Goal: Transaction & Acquisition: Purchase product/service

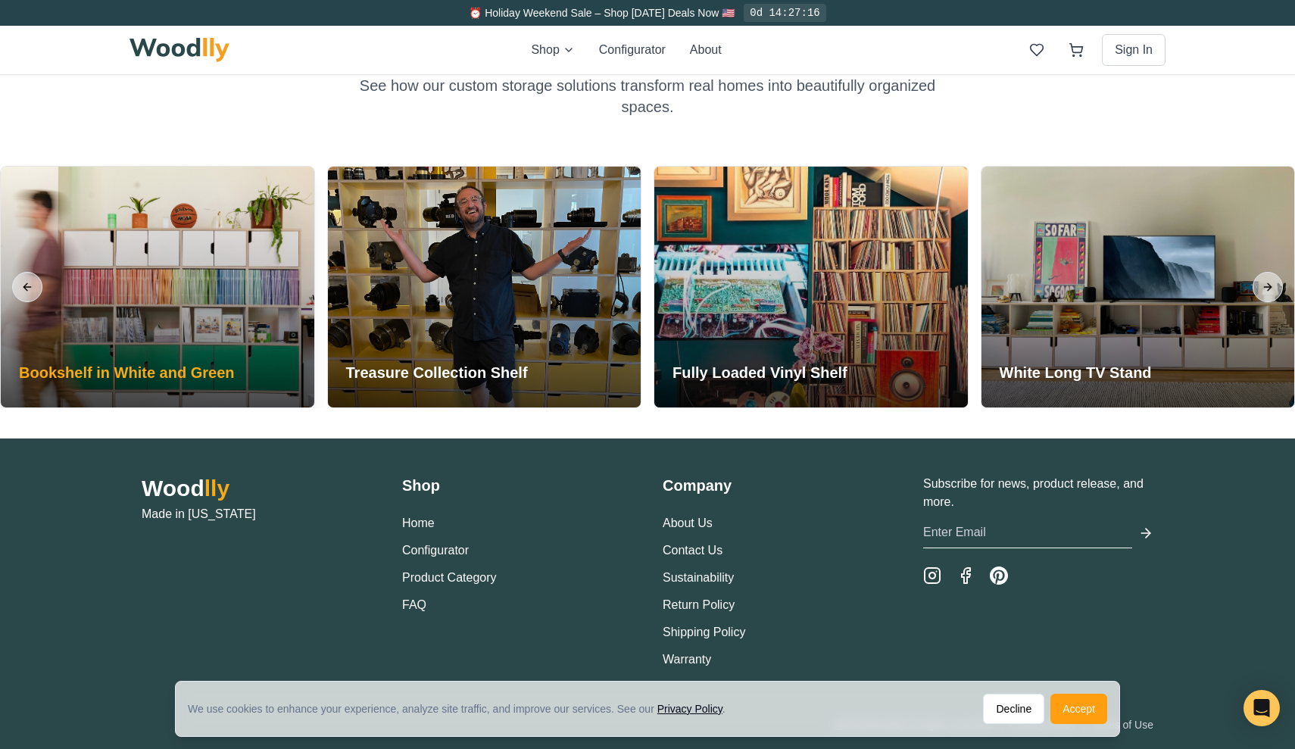
scroll to position [3620, 0]
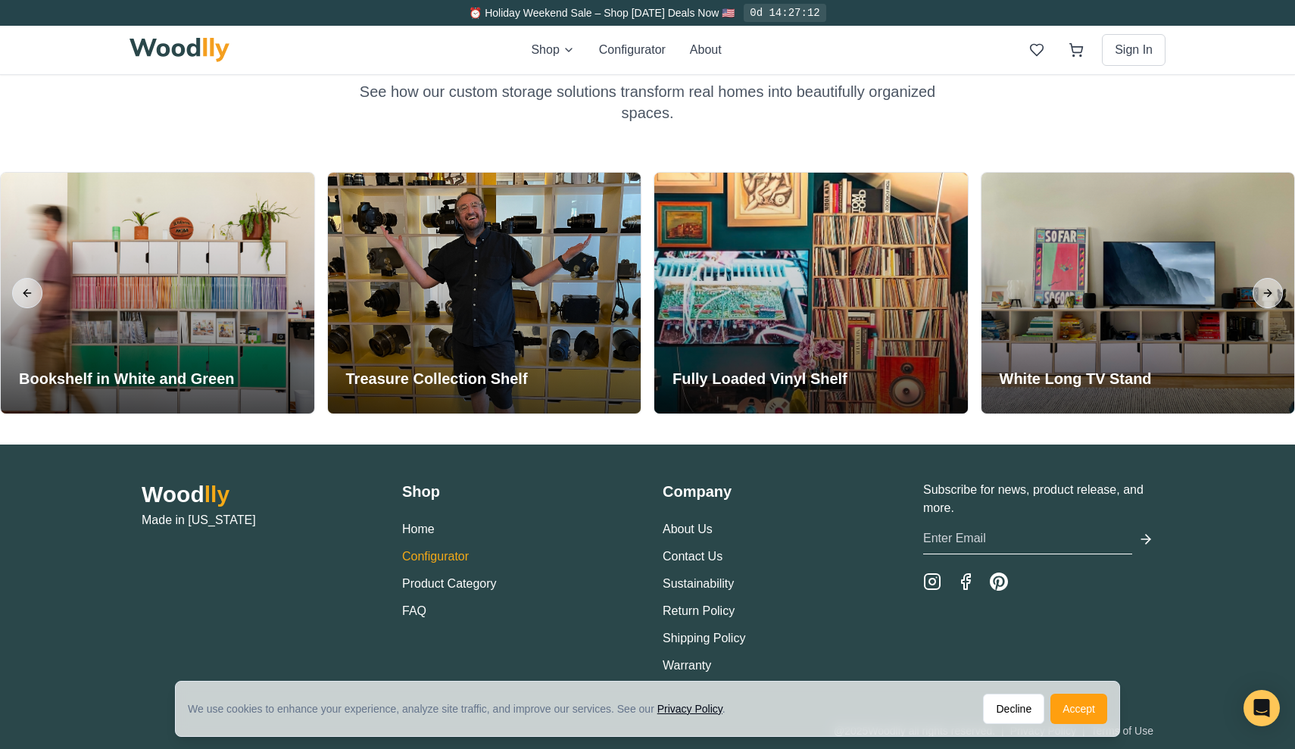
click at [413, 555] on button "Configurator" at bounding box center [435, 557] width 67 height 18
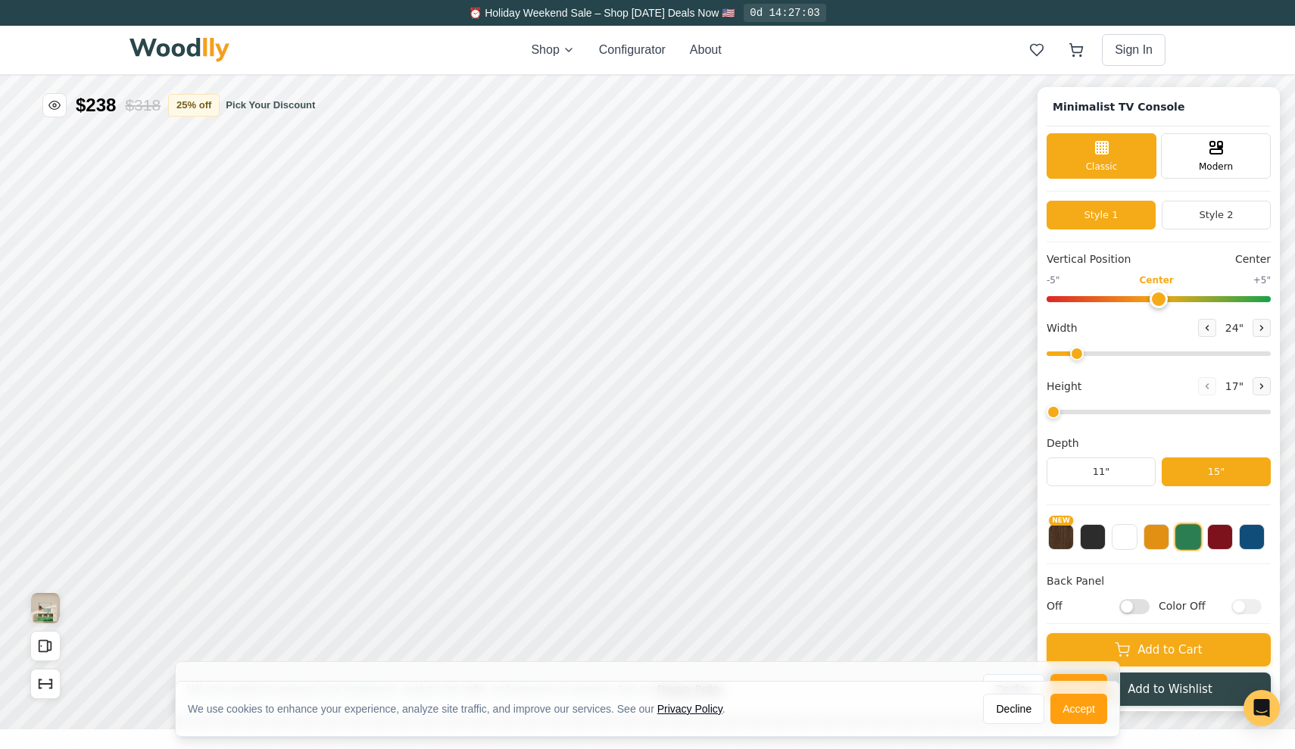
type input "63"
type input "2"
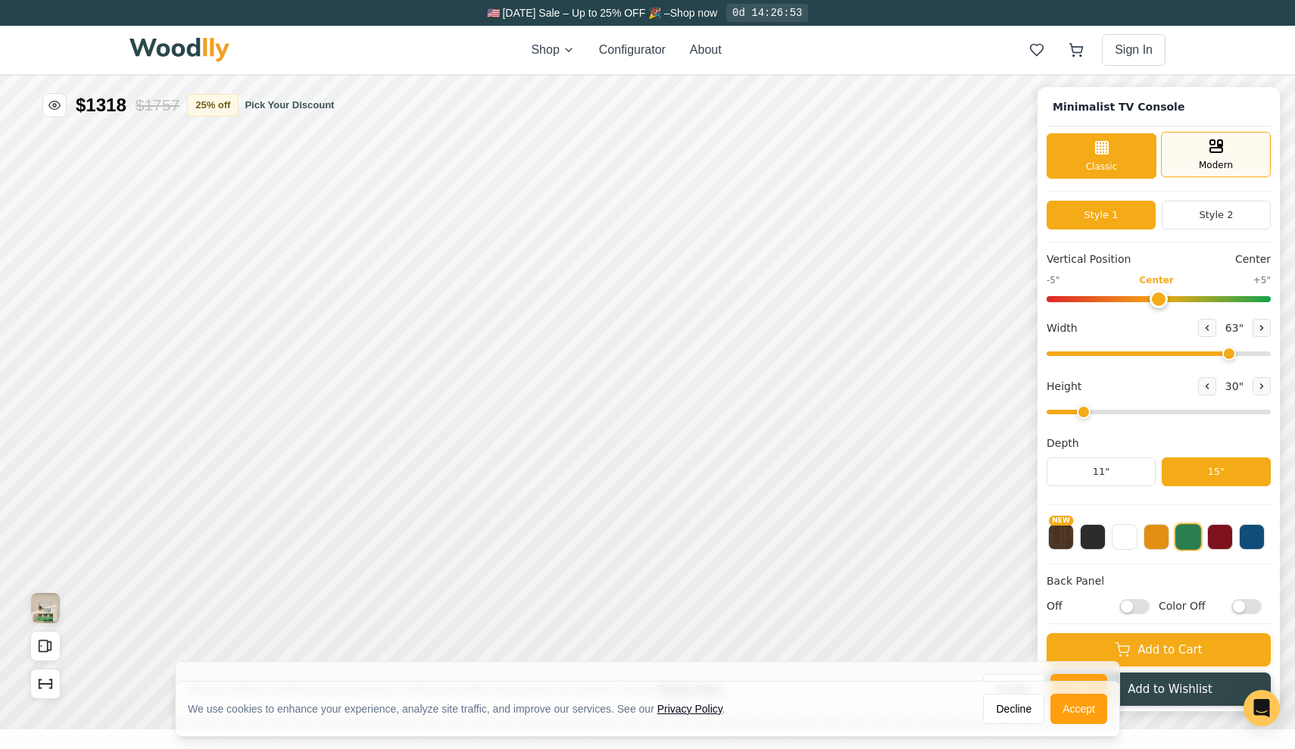
click at [1223, 149] on div "Modern" at bounding box center [1216, 154] width 110 height 45
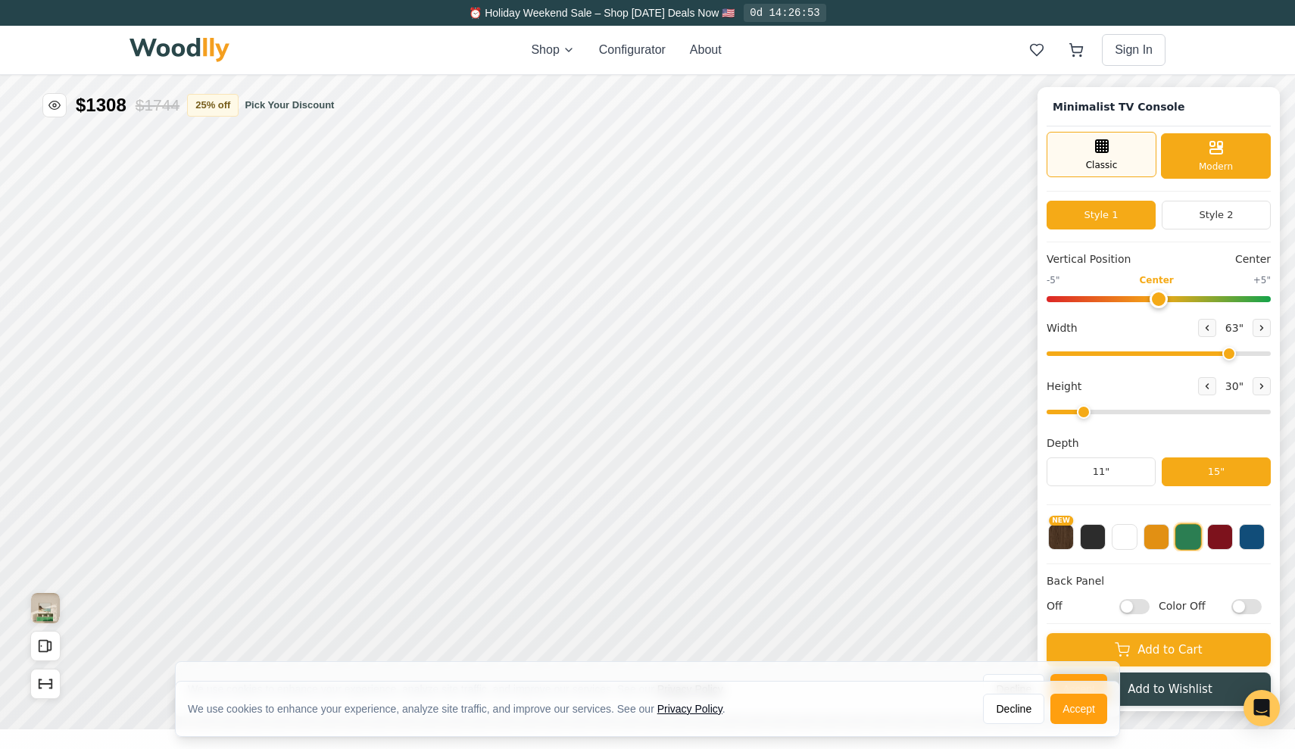
click at [1104, 165] on span "Classic" at bounding box center [1102, 165] width 32 height 14
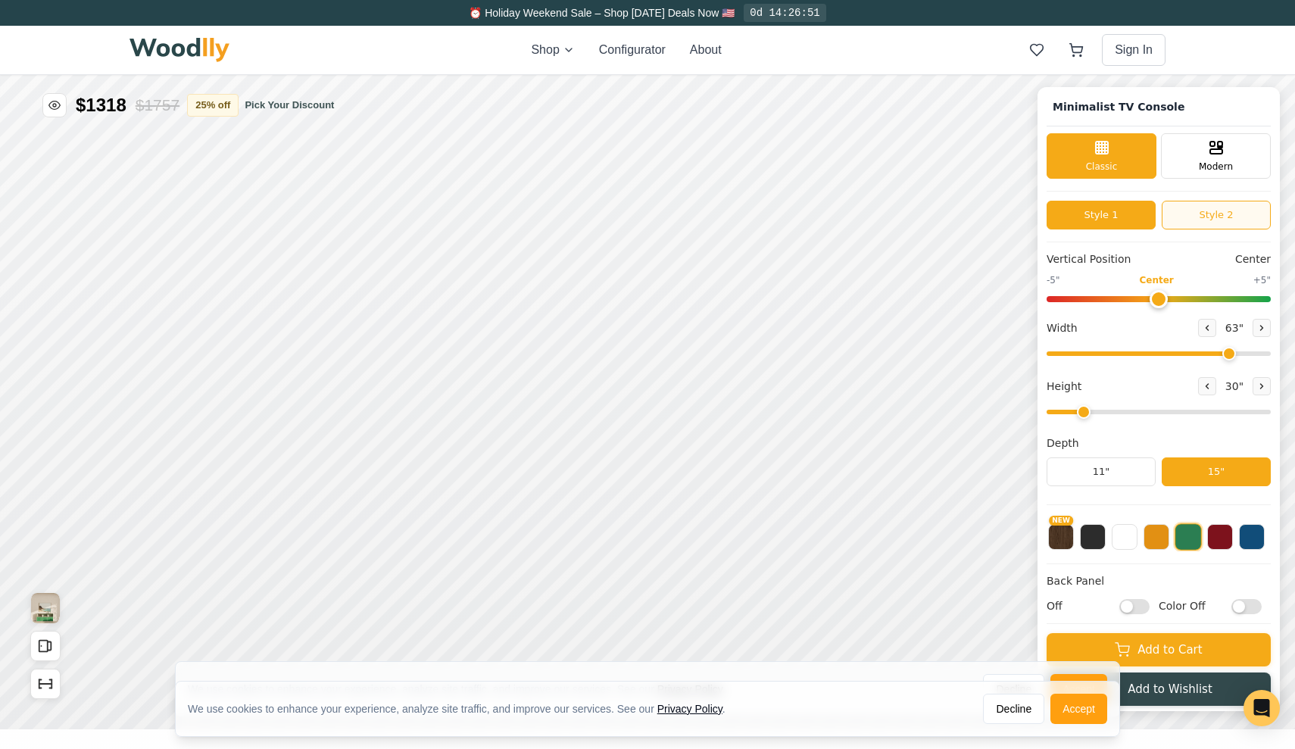
click at [1191, 220] on button "Style 2" at bounding box center [1216, 215] width 109 height 29
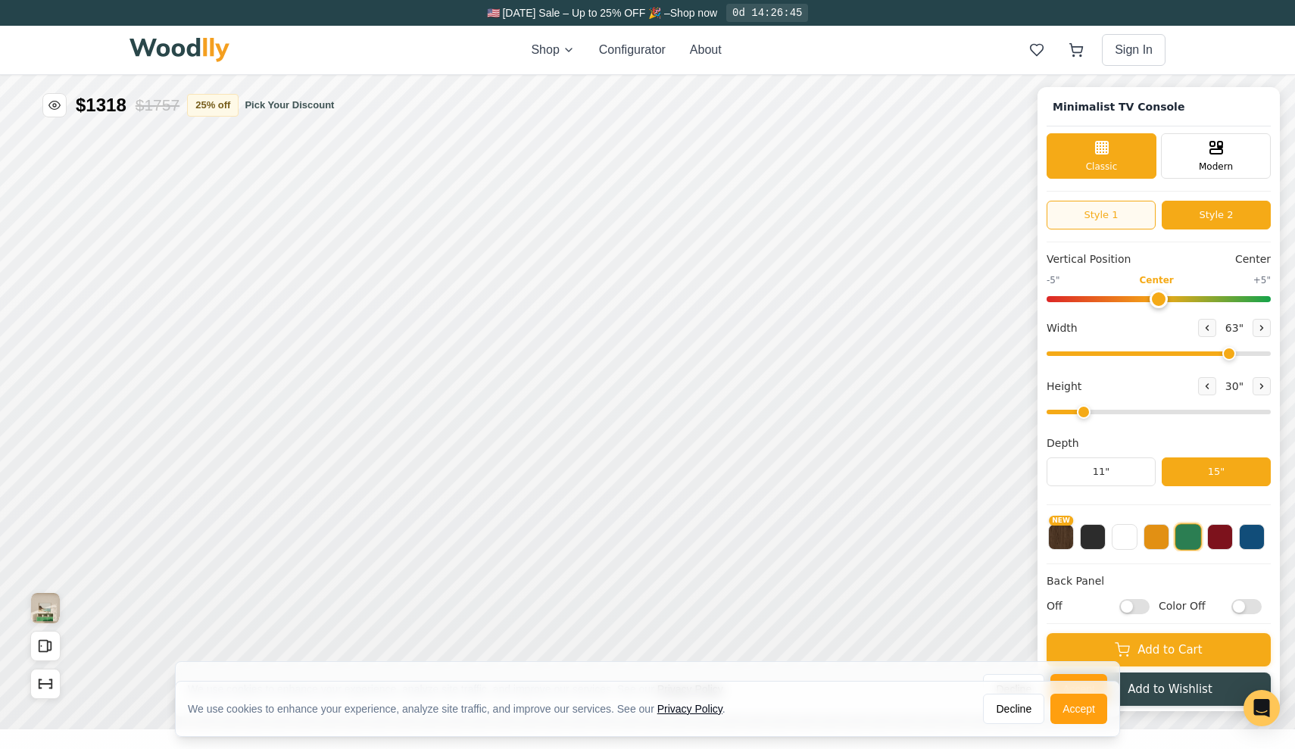
click at [1094, 217] on button "Style 1" at bounding box center [1101, 215] width 109 height 29
click at [1261, 327] on icon at bounding box center [1262, 328] width 2 height 5
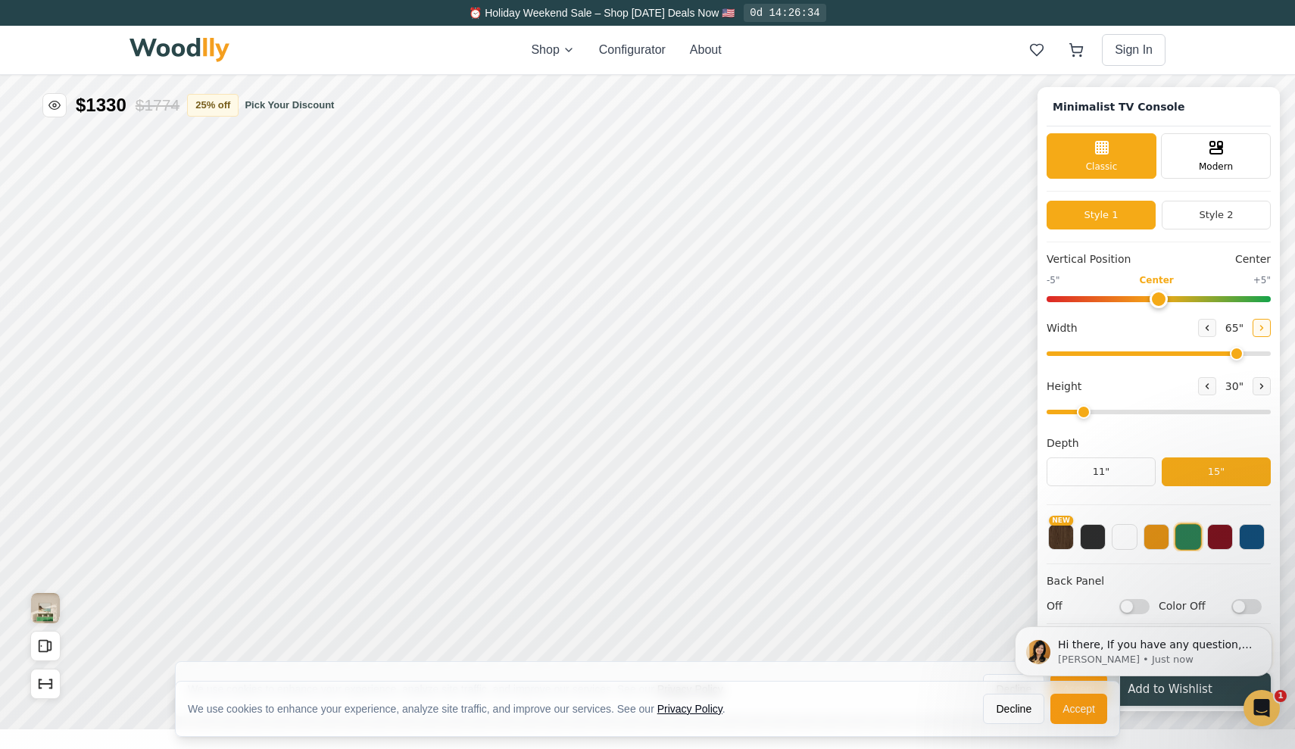
click at [1261, 327] on icon at bounding box center [1262, 328] width 2 height 5
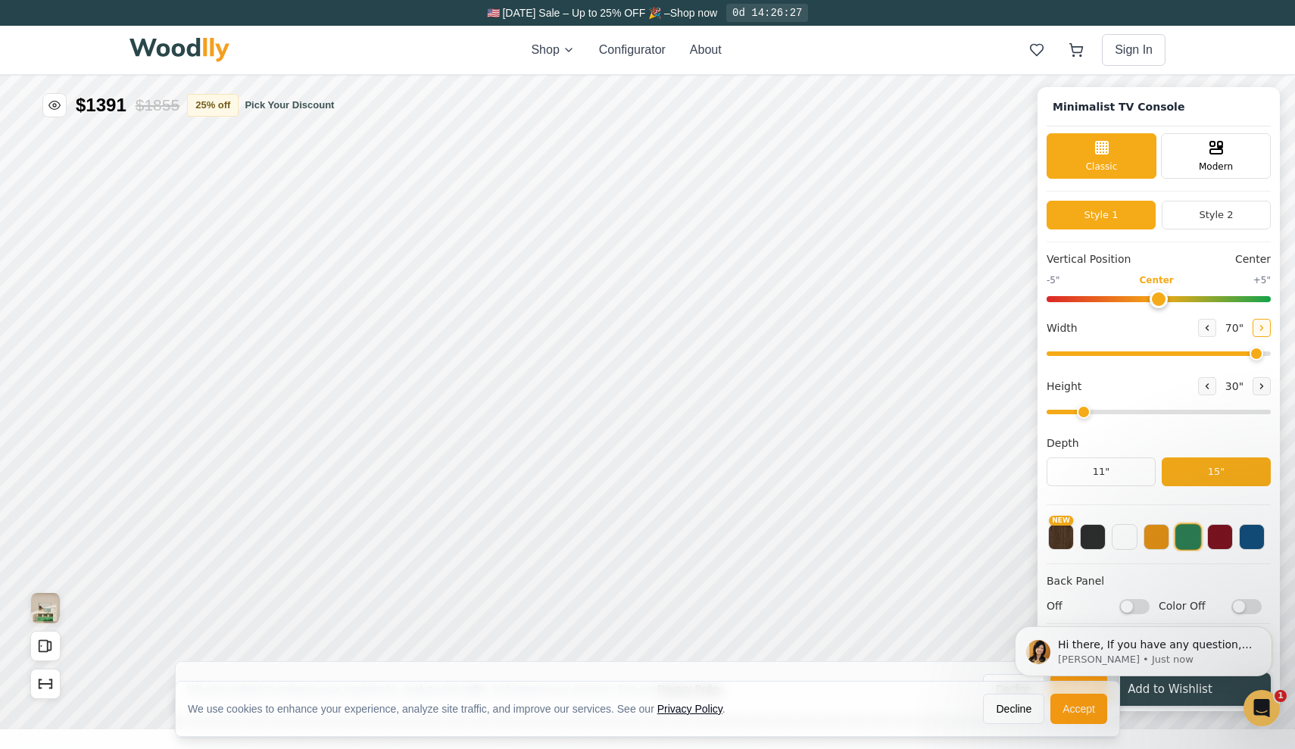
click at [1261, 327] on icon at bounding box center [1262, 328] width 2 height 5
type input "72"
click at [1203, 388] on icon at bounding box center [1207, 386] width 9 height 9
type input "1"
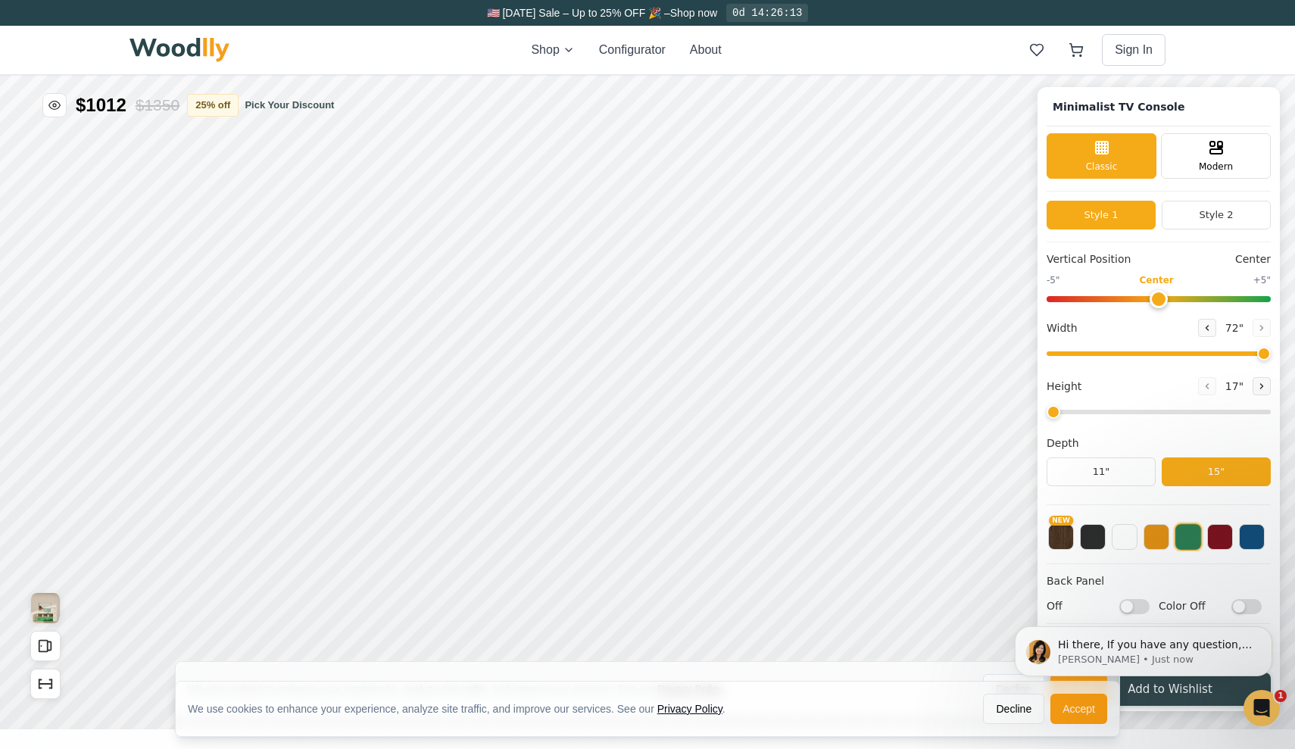
scroll to position [5, 0]
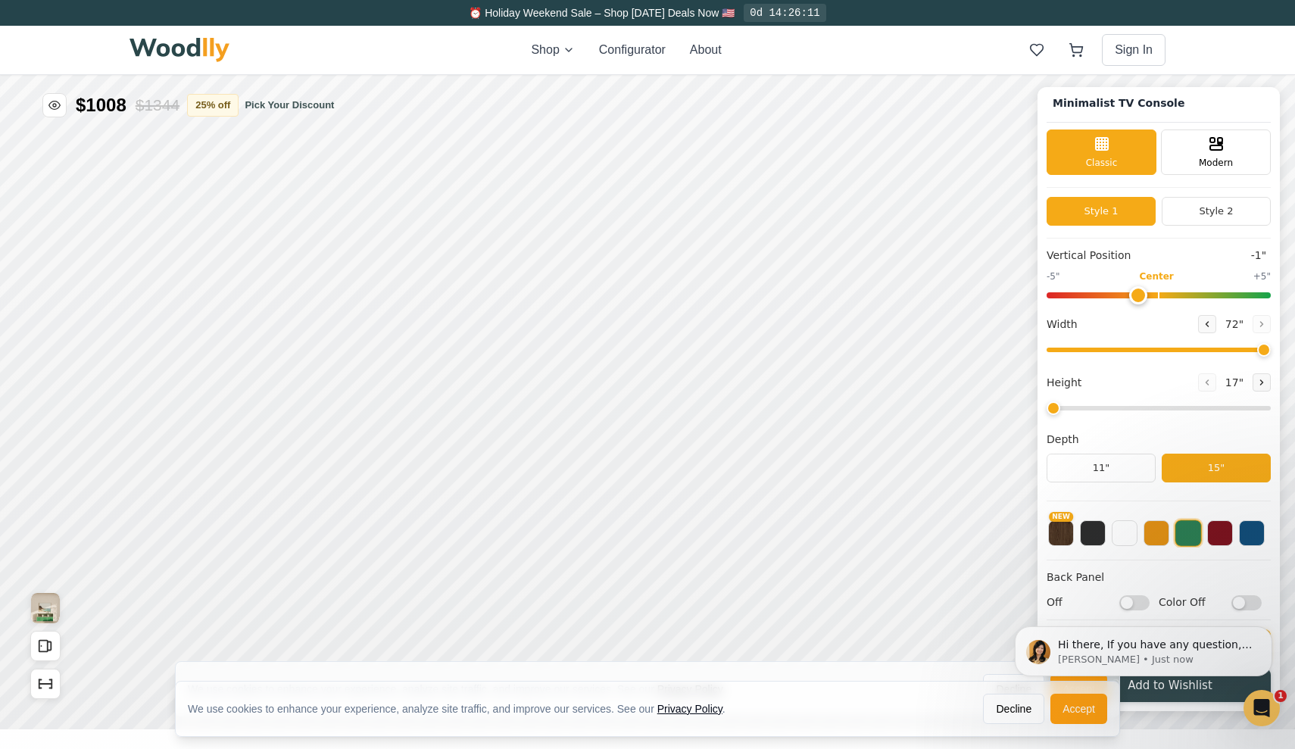
drag, startPoint x: 1154, startPoint y: 294, endPoint x: 1136, endPoint y: 294, distance: 18.9
click at [1136, 294] on input "range" at bounding box center [1159, 295] width 224 height 6
drag, startPoint x: 1139, startPoint y: 295, endPoint x: 1100, endPoint y: 295, distance: 38.6
click at [1100, 295] on input "range" at bounding box center [1159, 295] width 224 height 6
drag, startPoint x: 1097, startPoint y: 295, endPoint x: 987, endPoint y: 292, distance: 109.9
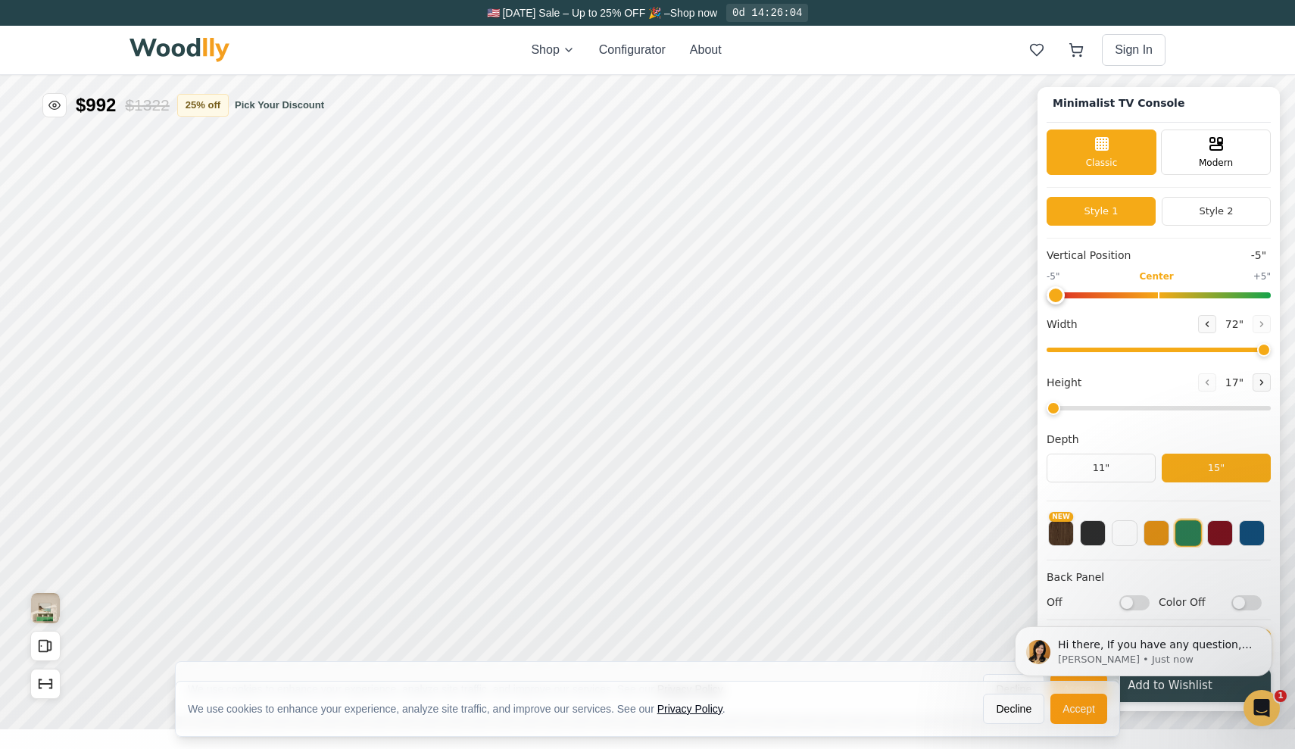
click at [987, 75] on div "Minimalist TV Console Classic Modern Style 1 Style 2 Vertical Position -5" -5" …" at bounding box center [647, 75] width 1295 height 0
drag, startPoint x: 1054, startPoint y: 294, endPoint x: 1157, endPoint y: 299, distance: 103.2
type input "0"
click at [1157, 298] on input "range" at bounding box center [1159, 295] width 224 height 6
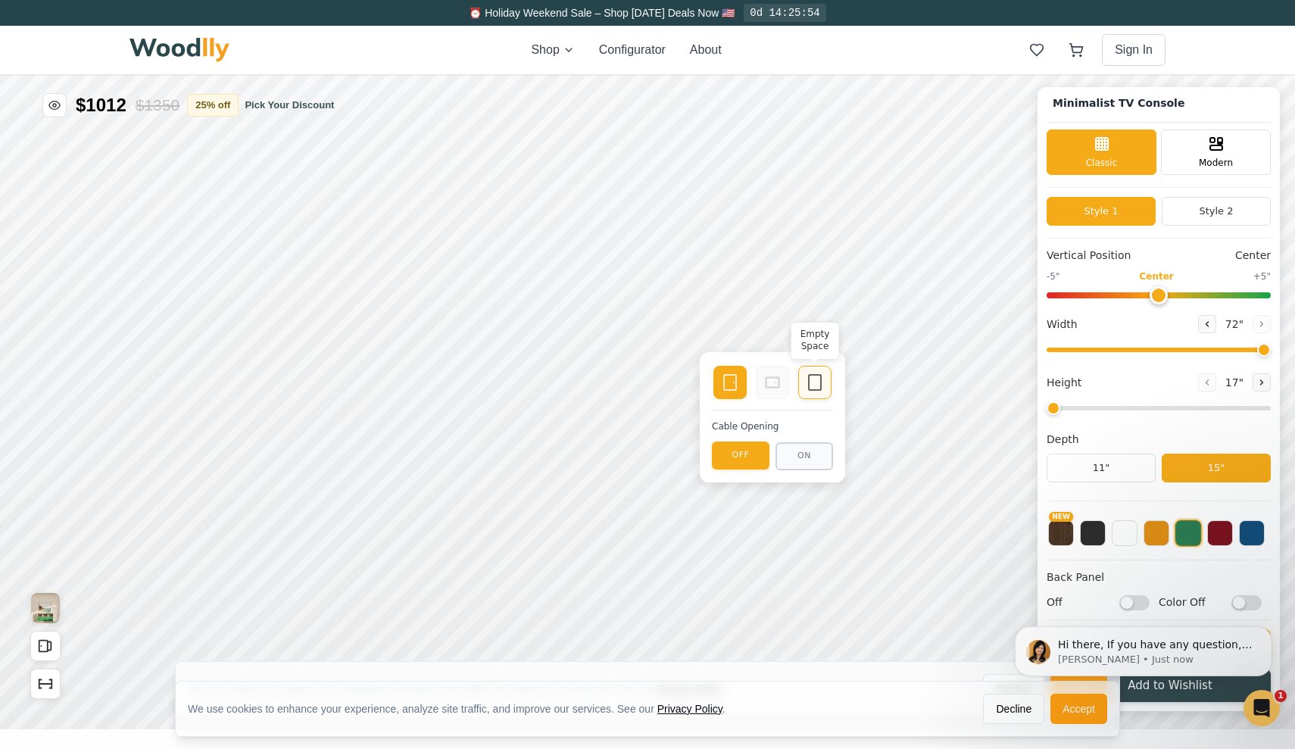
click at [810, 385] on icon at bounding box center [815, 382] width 18 height 18
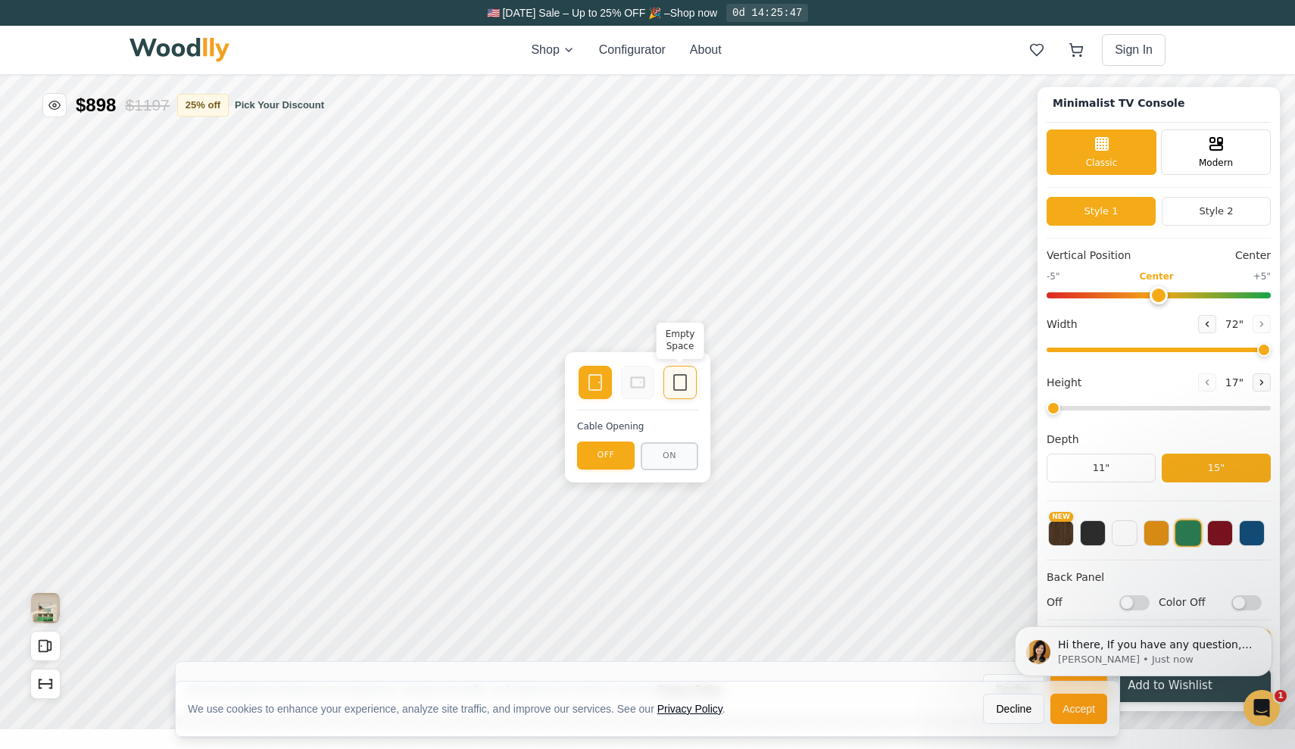
click at [677, 380] on icon at bounding box center [680, 382] width 18 height 18
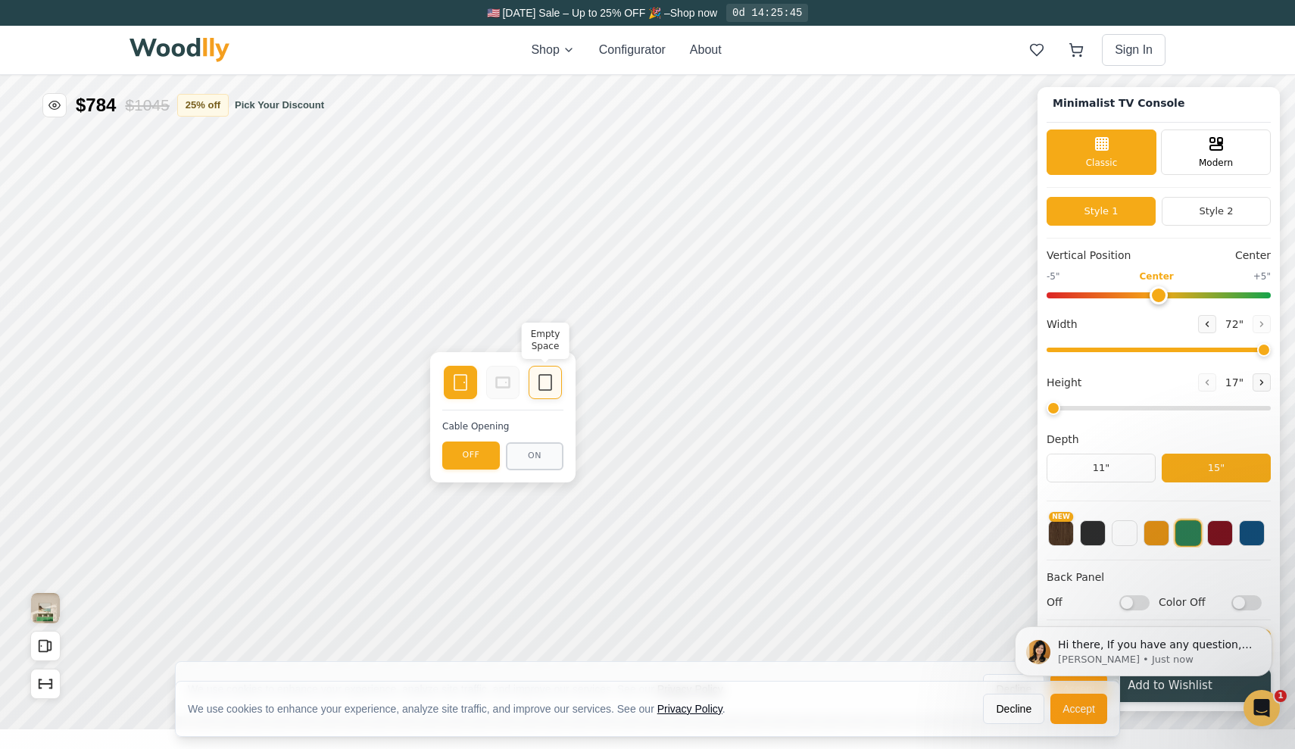
click at [539, 383] on rect at bounding box center [545, 382] width 12 height 15
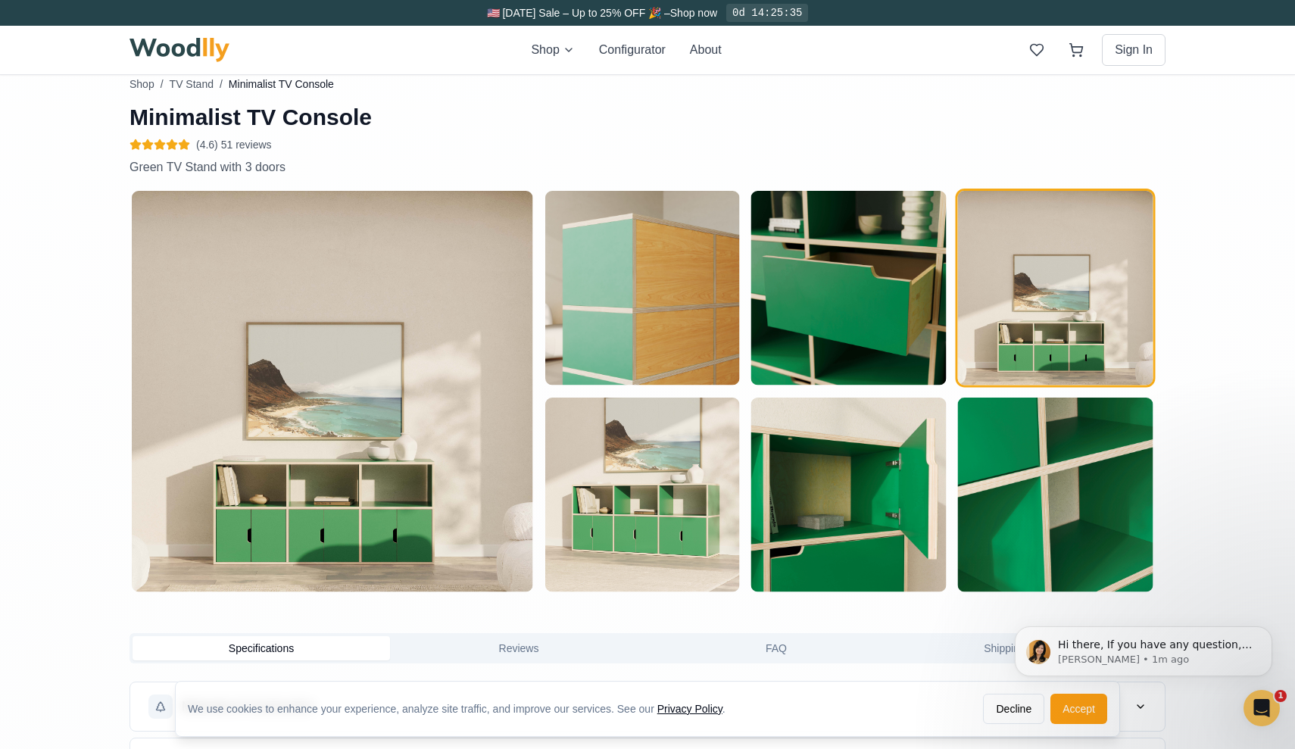
scroll to position [678, 0]
click at [839, 490] on img "button" at bounding box center [848, 494] width 195 height 195
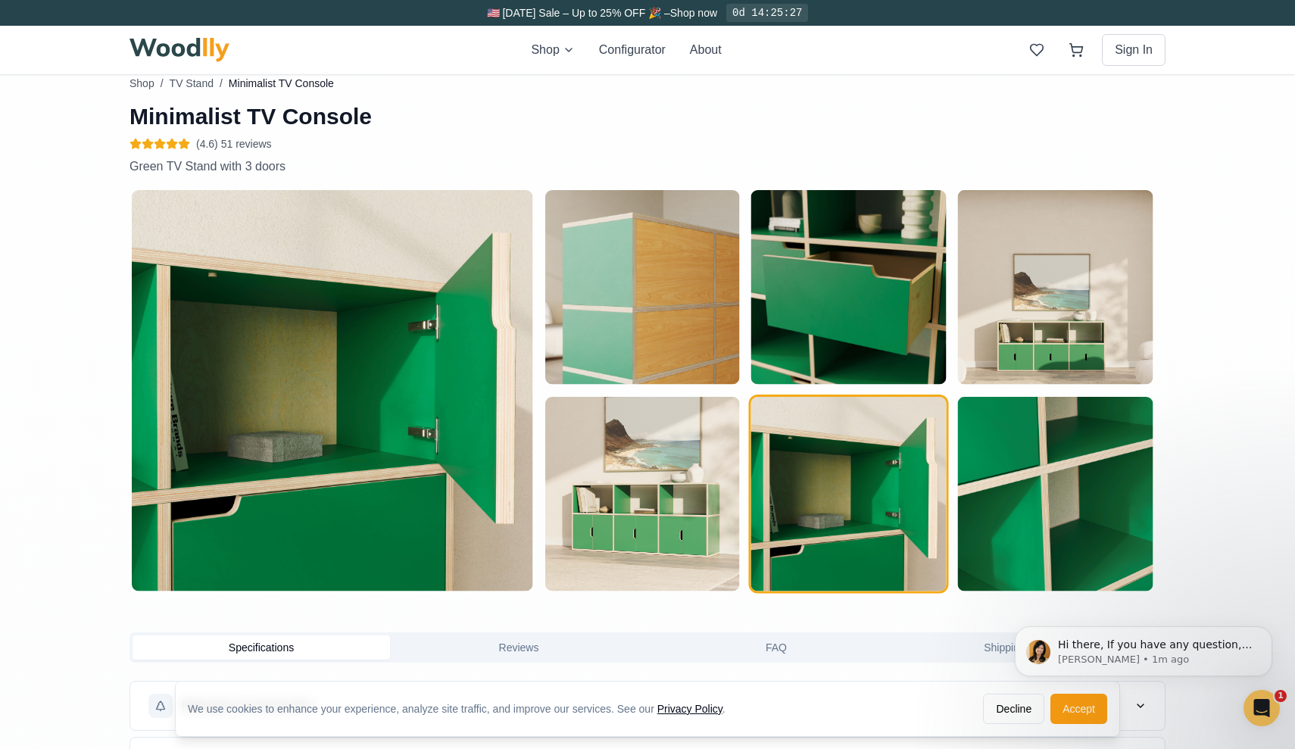
click at [657, 545] on img "button" at bounding box center [642, 494] width 195 height 195
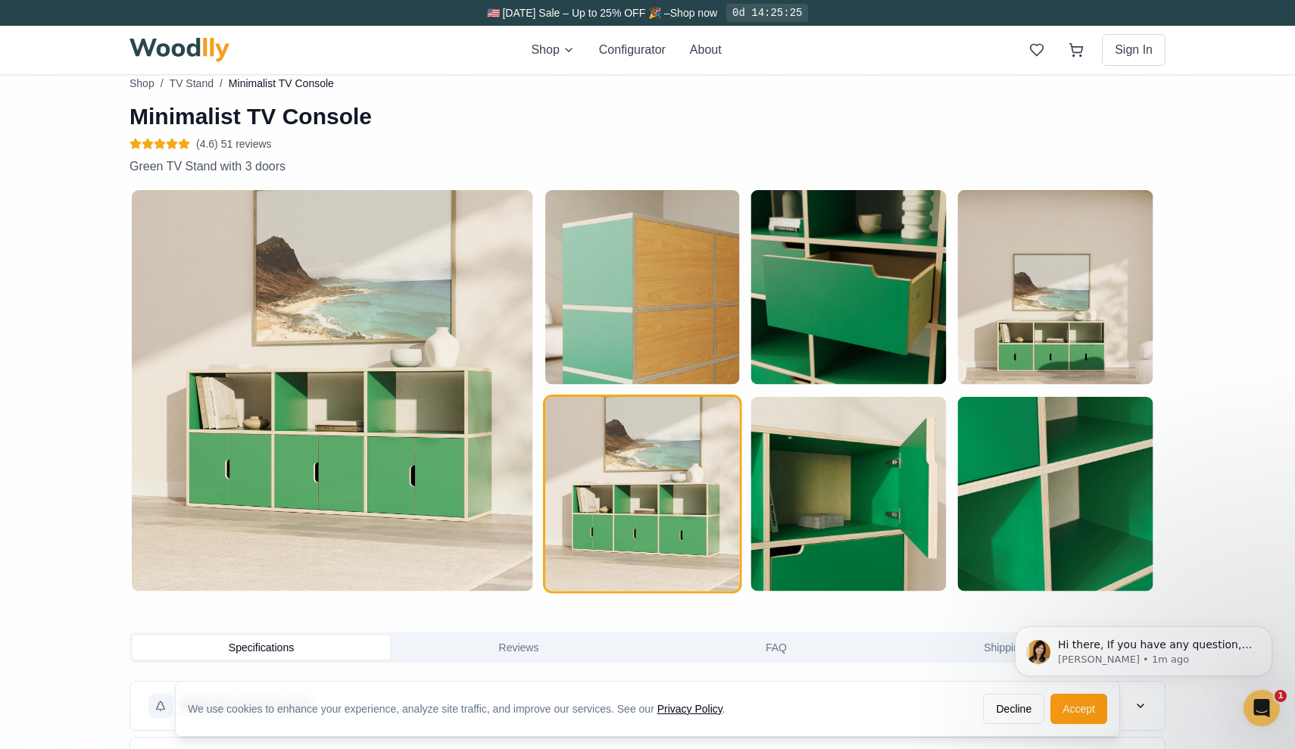
click at [684, 377] on img "button" at bounding box center [642, 287] width 195 height 195
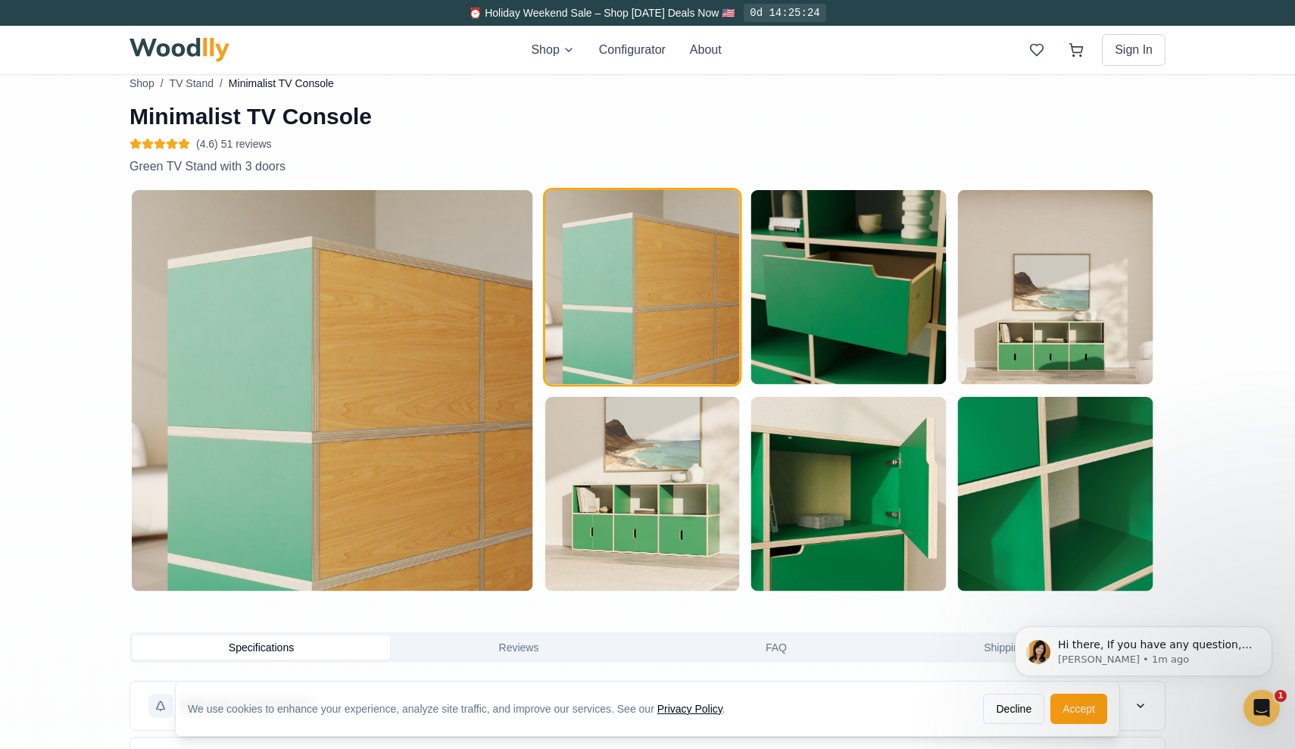
click at [874, 336] on img "button" at bounding box center [848, 287] width 195 height 195
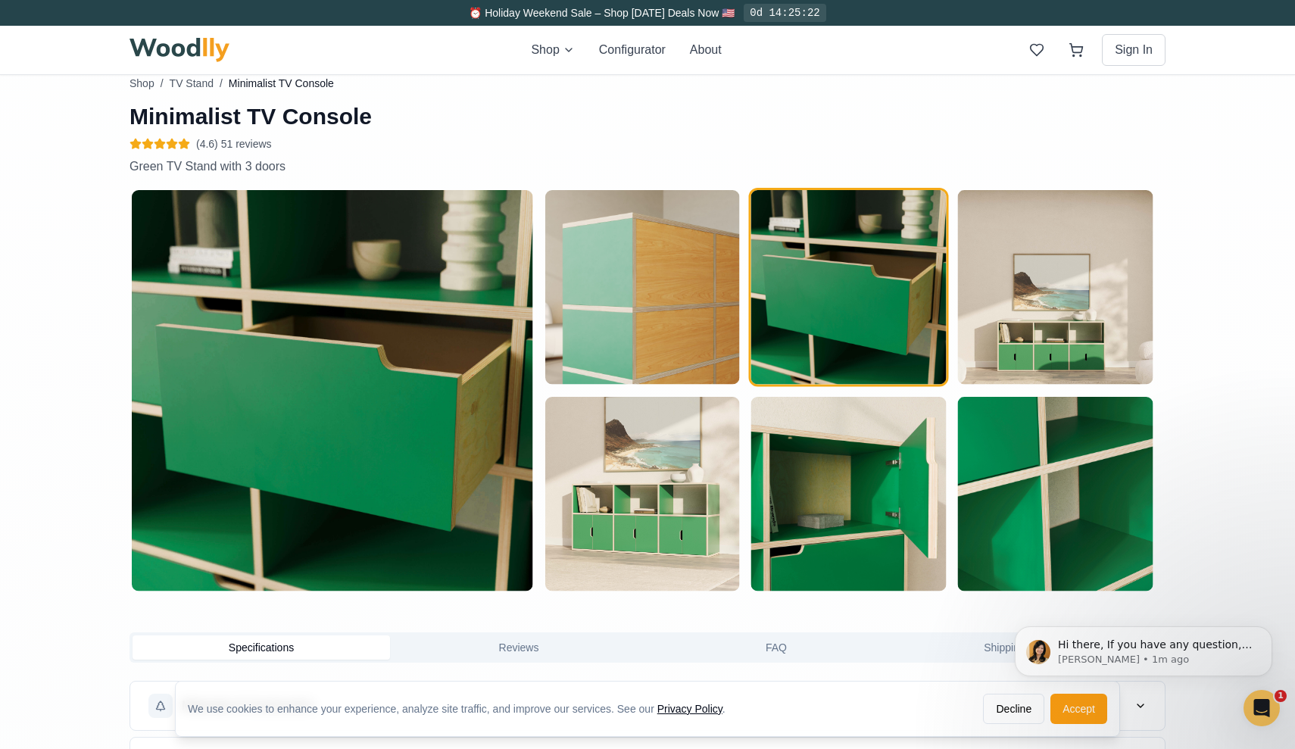
click at [1073, 309] on img "button" at bounding box center [1055, 287] width 195 height 195
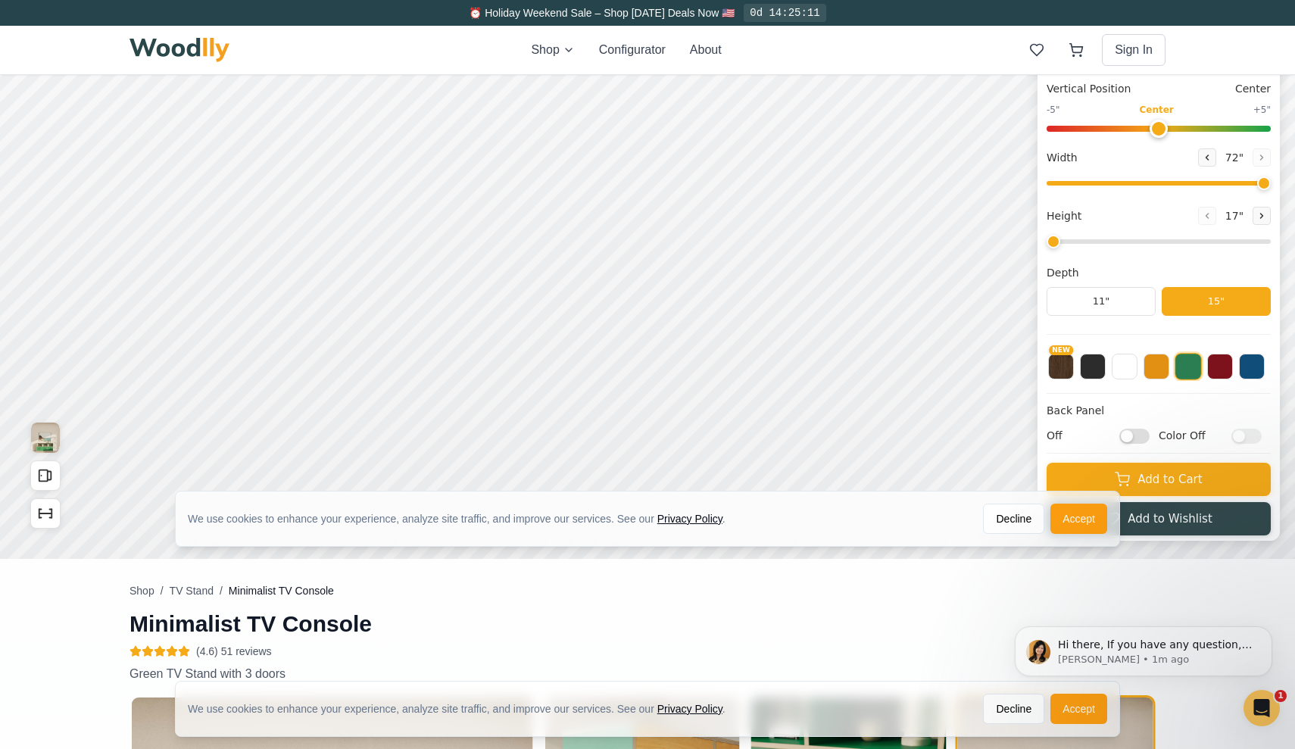
scroll to position [5, 0]
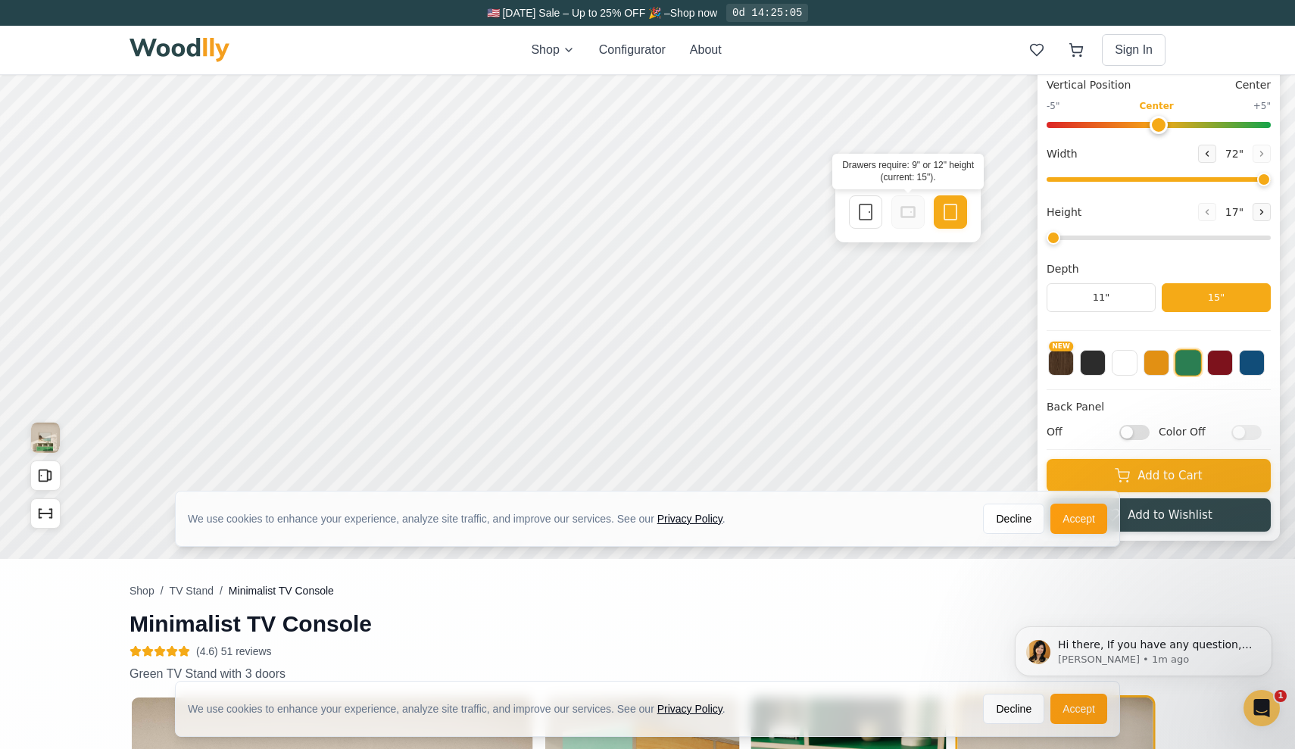
click at [905, 208] on icon at bounding box center [908, 212] width 18 height 18
click at [952, 215] on icon at bounding box center [951, 212] width 18 height 18
click at [1129, 432] on input "Off" at bounding box center [1135, 432] width 30 height 15
checkbox input "true"
click at [1241, 431] on input "Color Off" at bounding box center [1247, 432] width 30 height 15
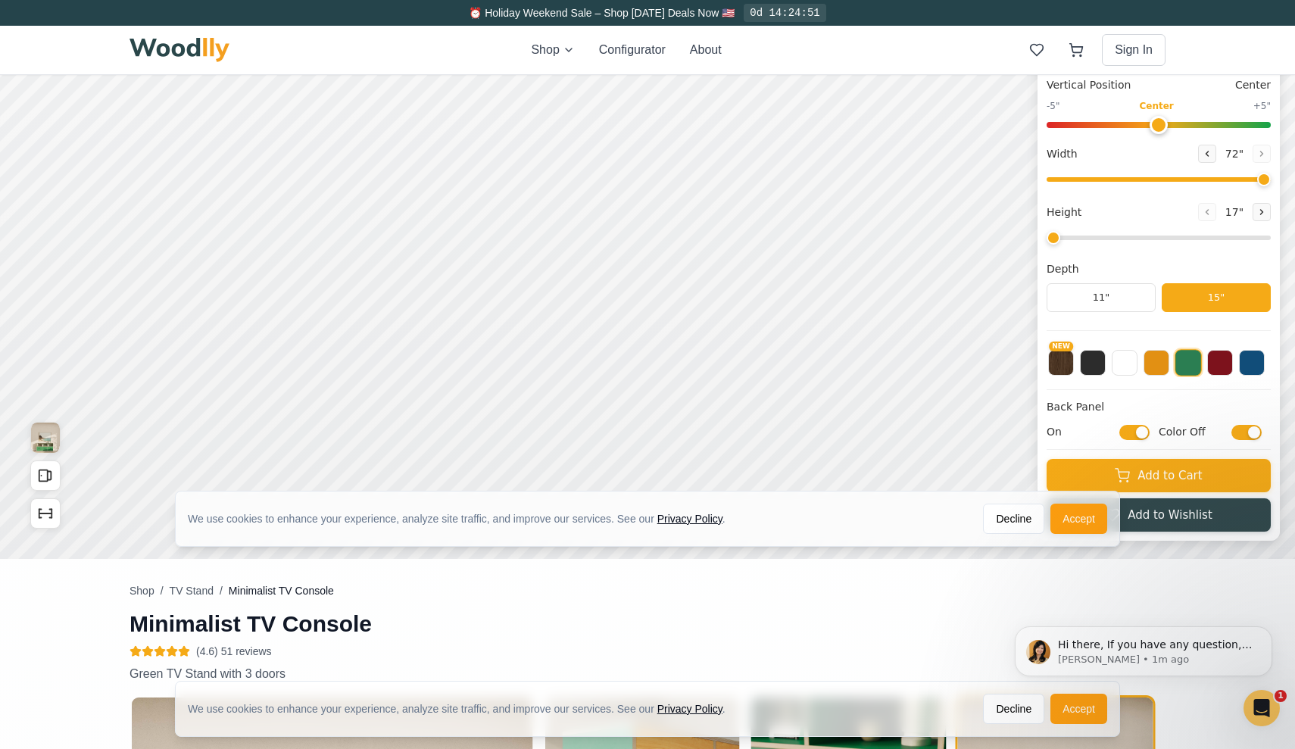
checkbox input "true"
click at [1154, 364] on button at bounding box center [1157, 361] width 26 height 26
click at [1126, 364] on button at bounding box center [1125, 361] width 26 height 26
click at [1088, 367] on button at bounding box center [1093, 361] width 26 height 26
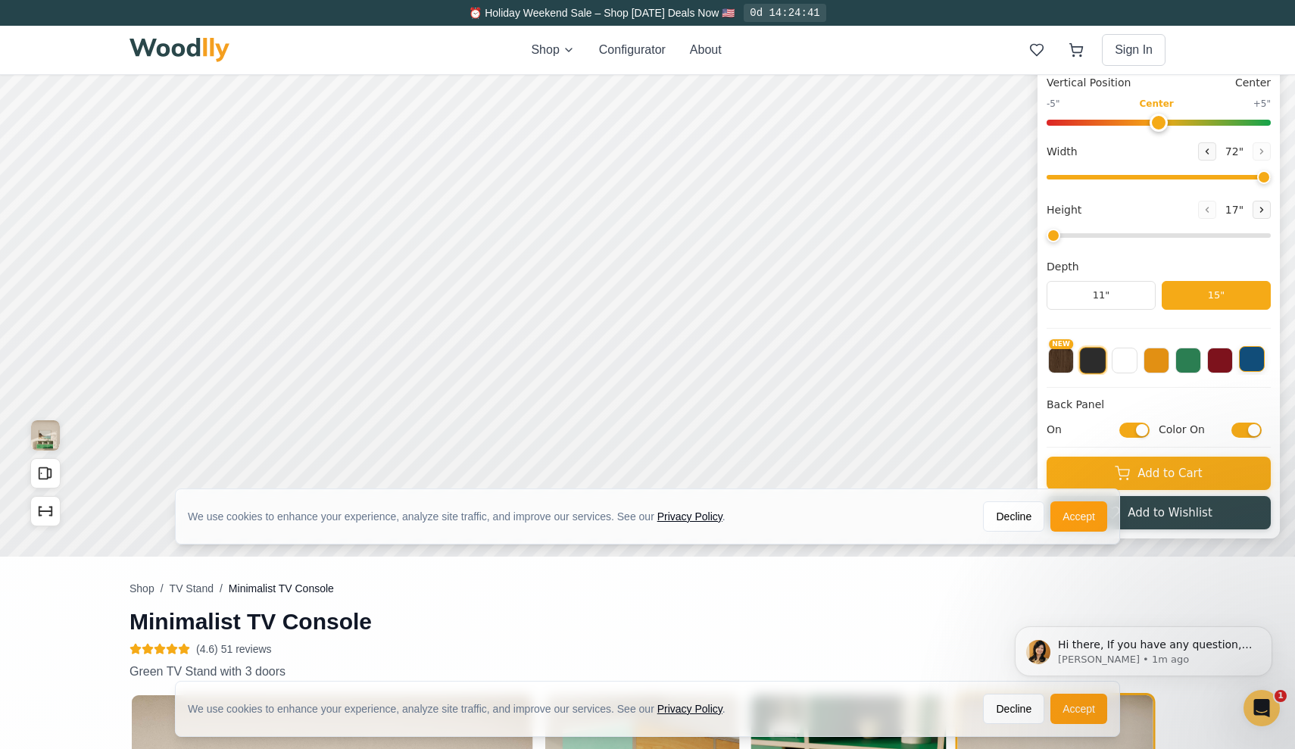
scroll to position [177, 0]
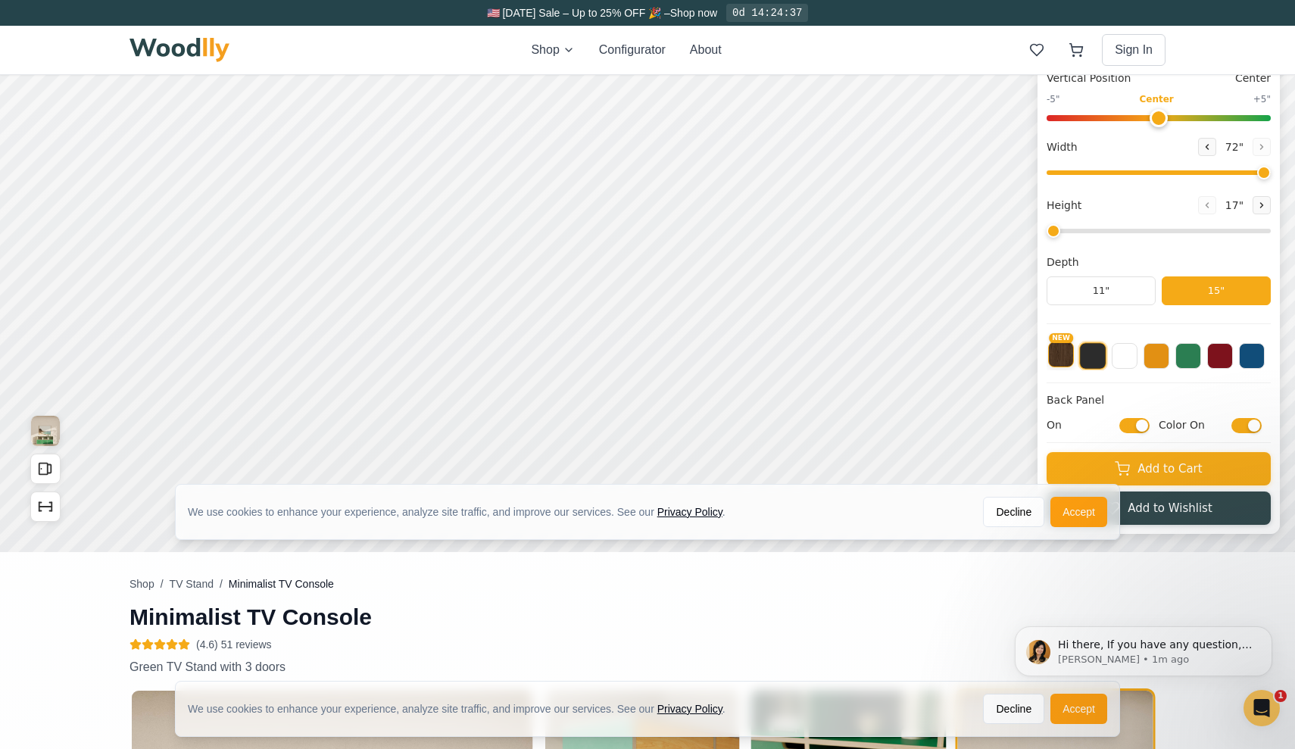
click at [1064, 358] on button "NEW" at bounding box center [1061, 355] width 26 height 26
click at [1151, 355] on button at bounding box center [1157, 355] width 26 height 26
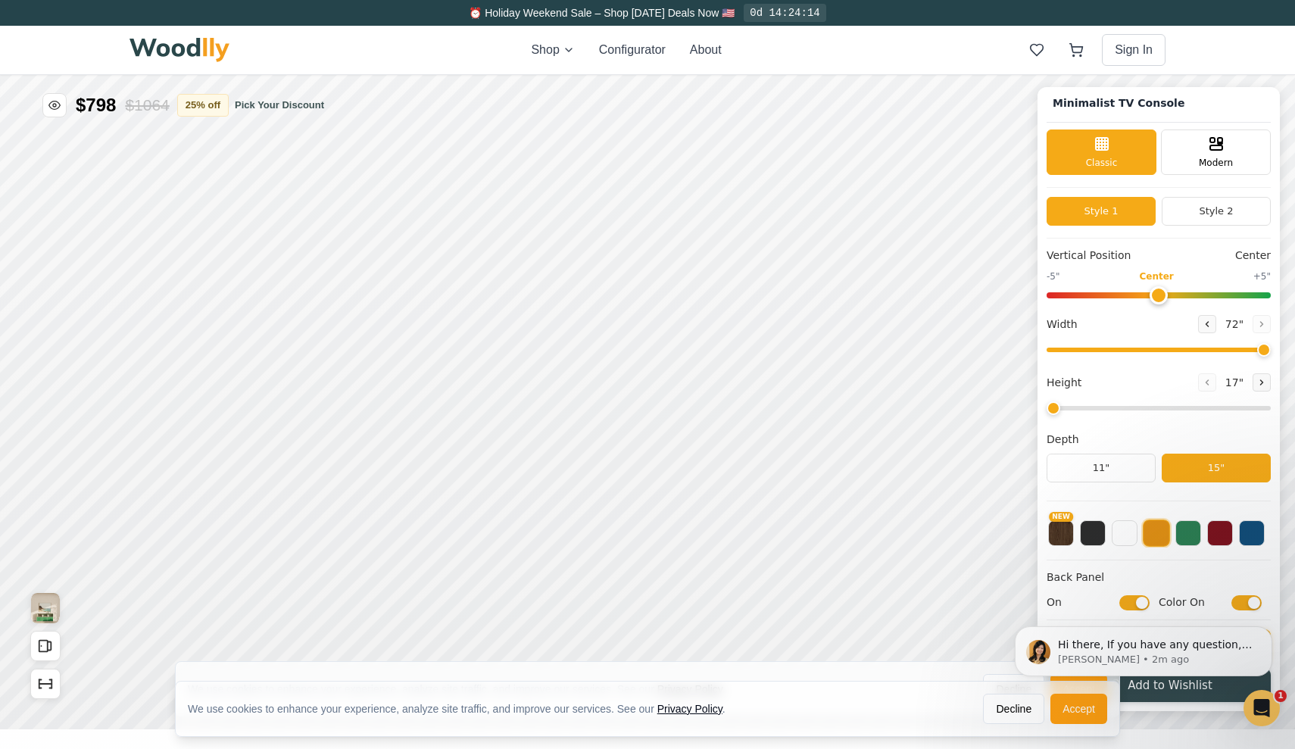
scroll to position [0, 0]
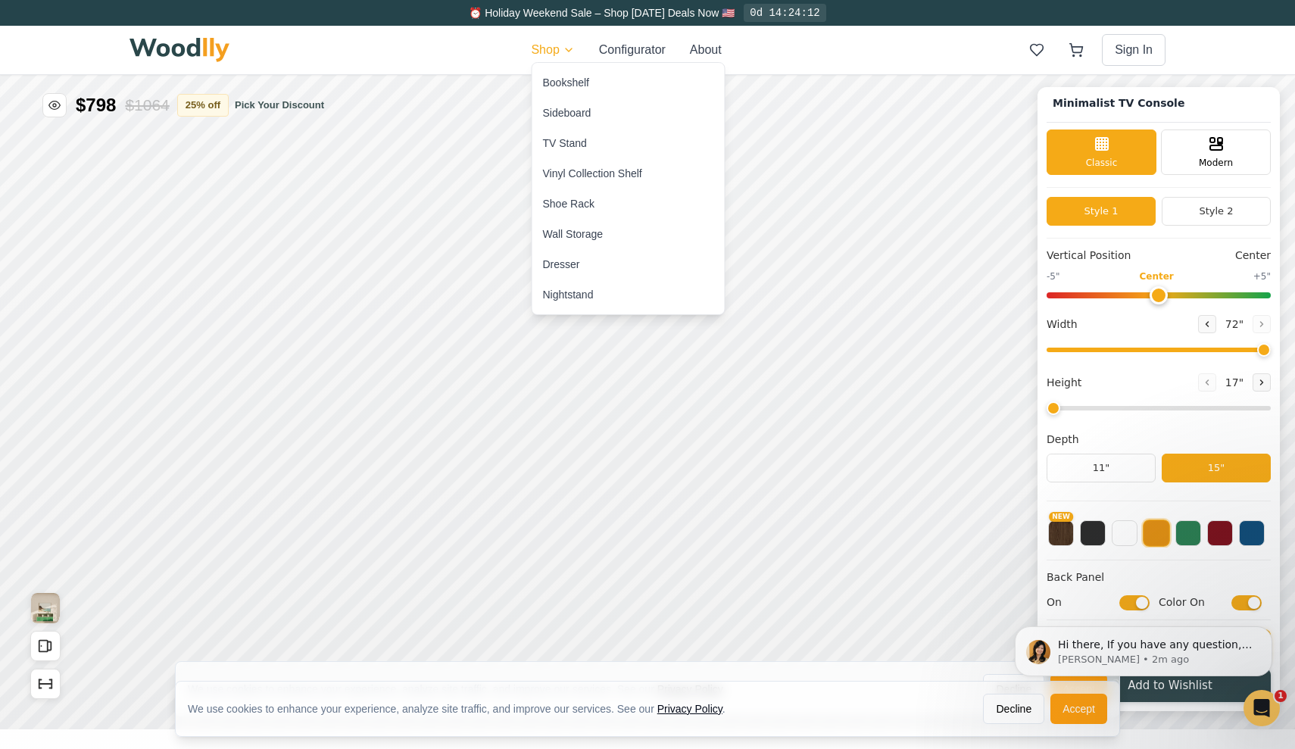
click at [557, 175] on div "Vinyl Collection Shelf" at bounding box center [592, 173] width 99 height 15
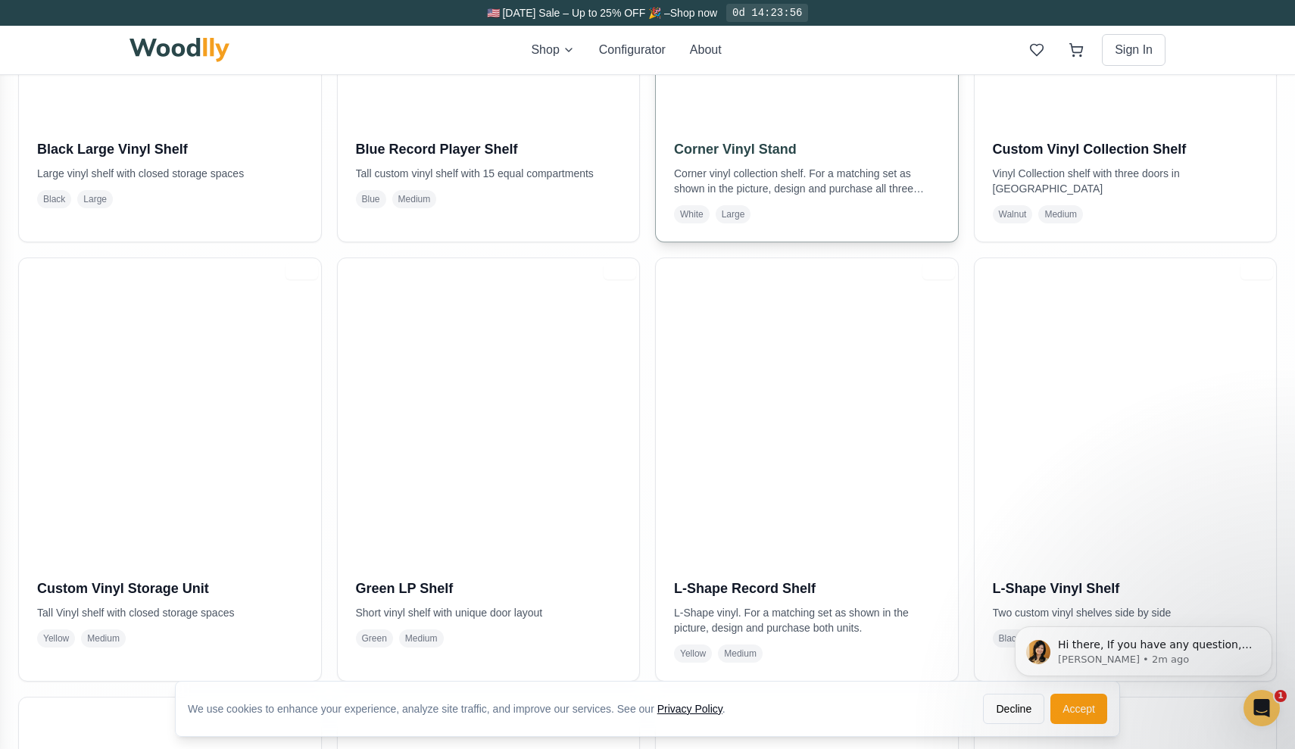
scroll to position [598, 0]
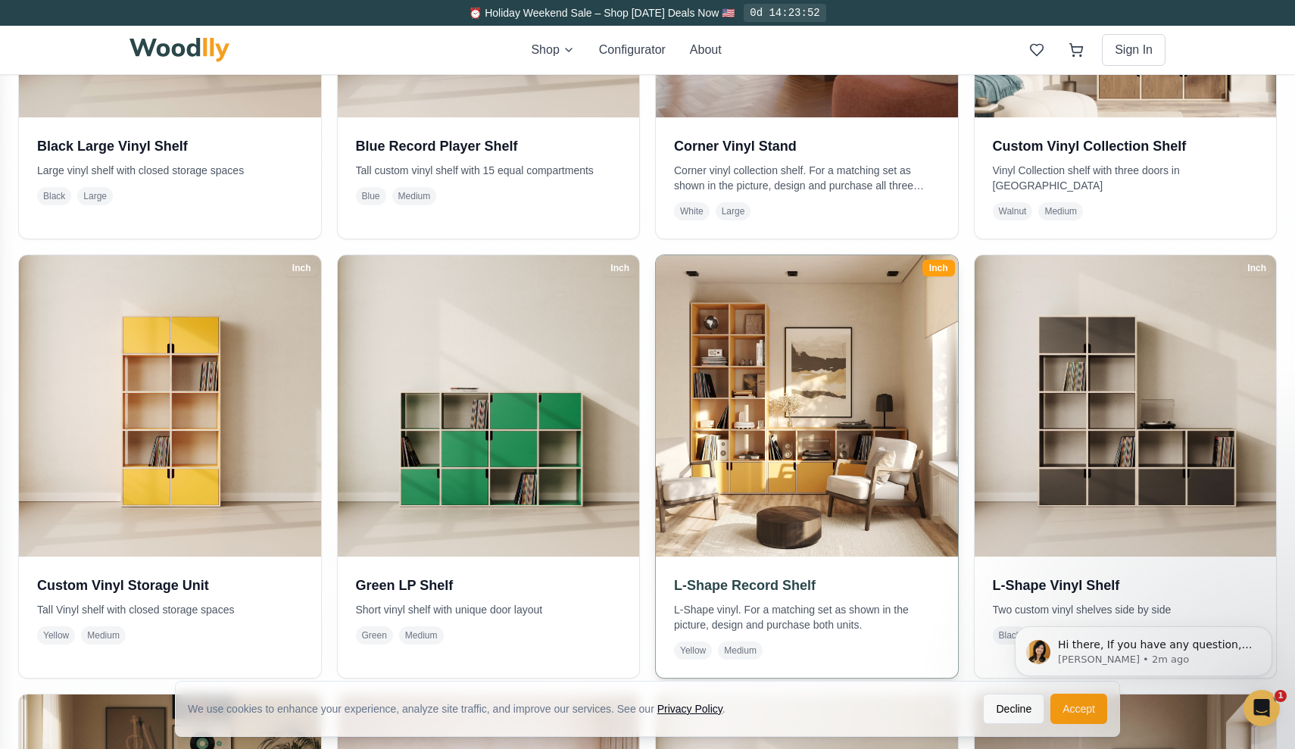
click at [761, 613] on p "L-Shape vinyl. For a matching set as shown in the picture, design and purchase …" at bounding box center [807, 617] width 266 height 30
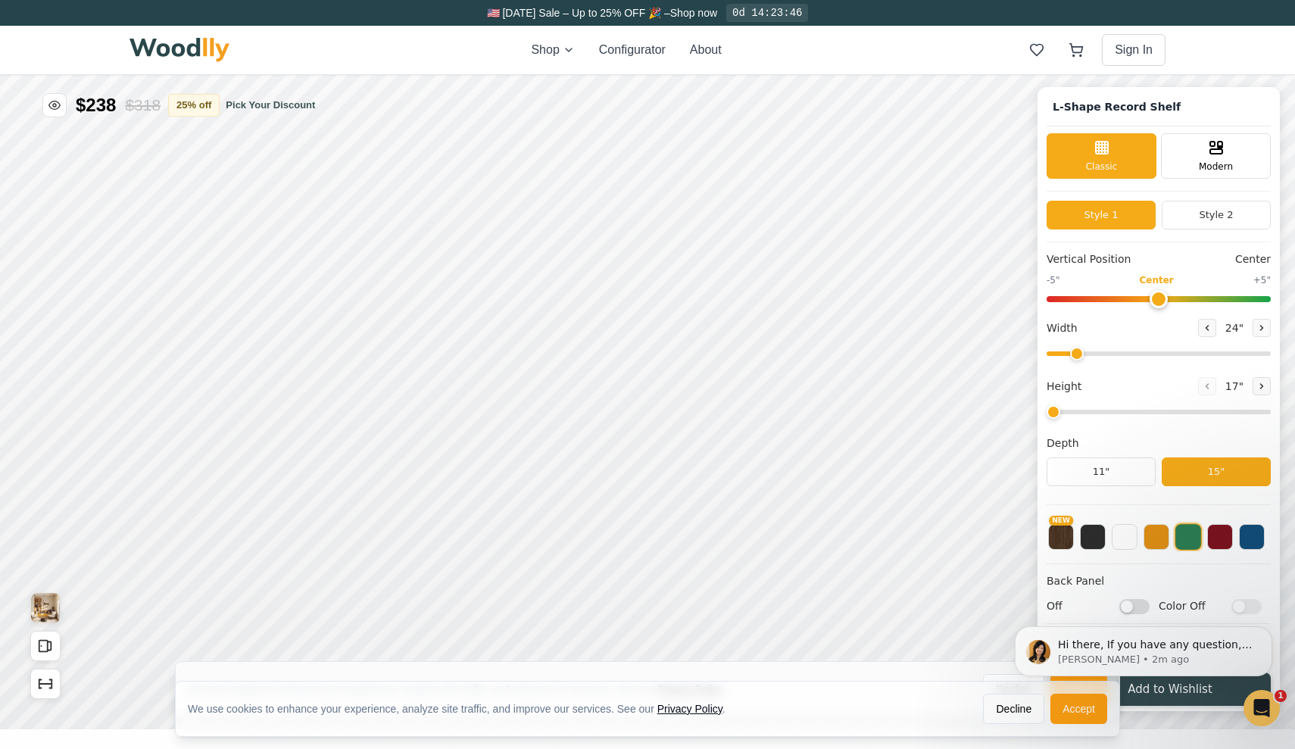
type input "36"
type input "6"
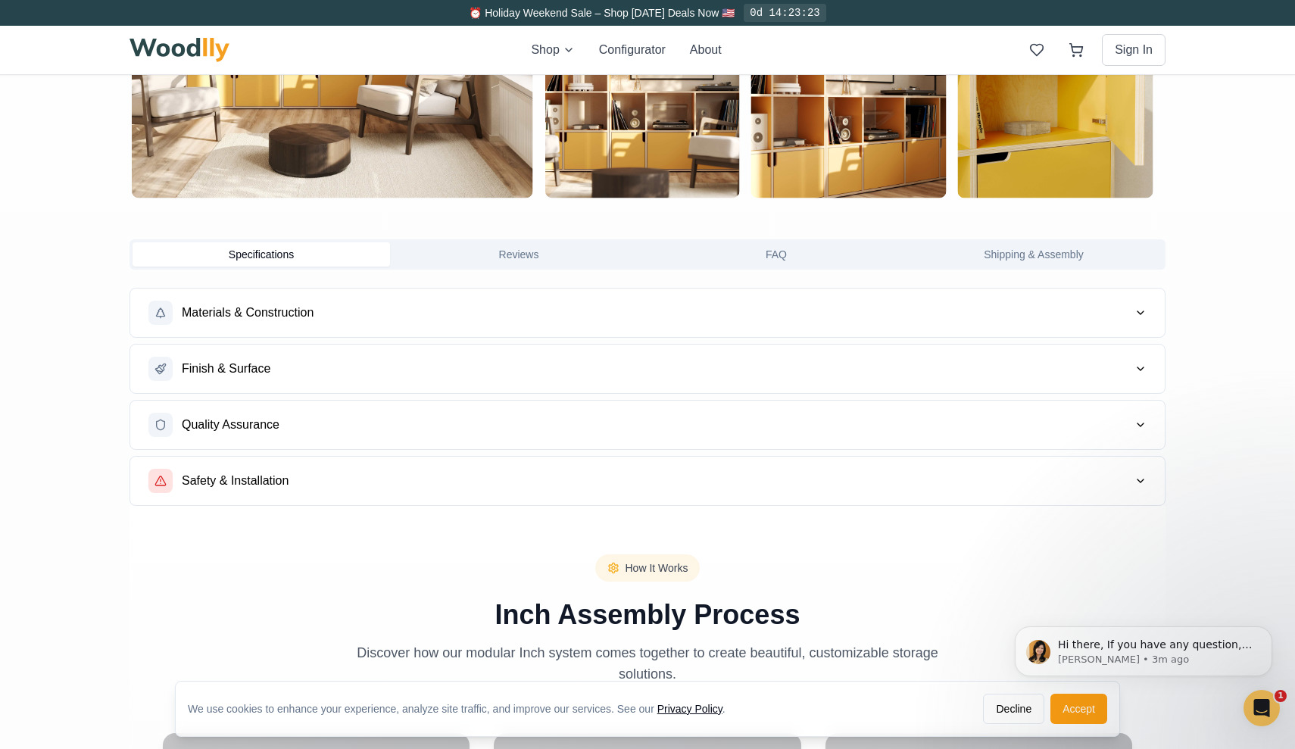
scroll to position [1073, 0]
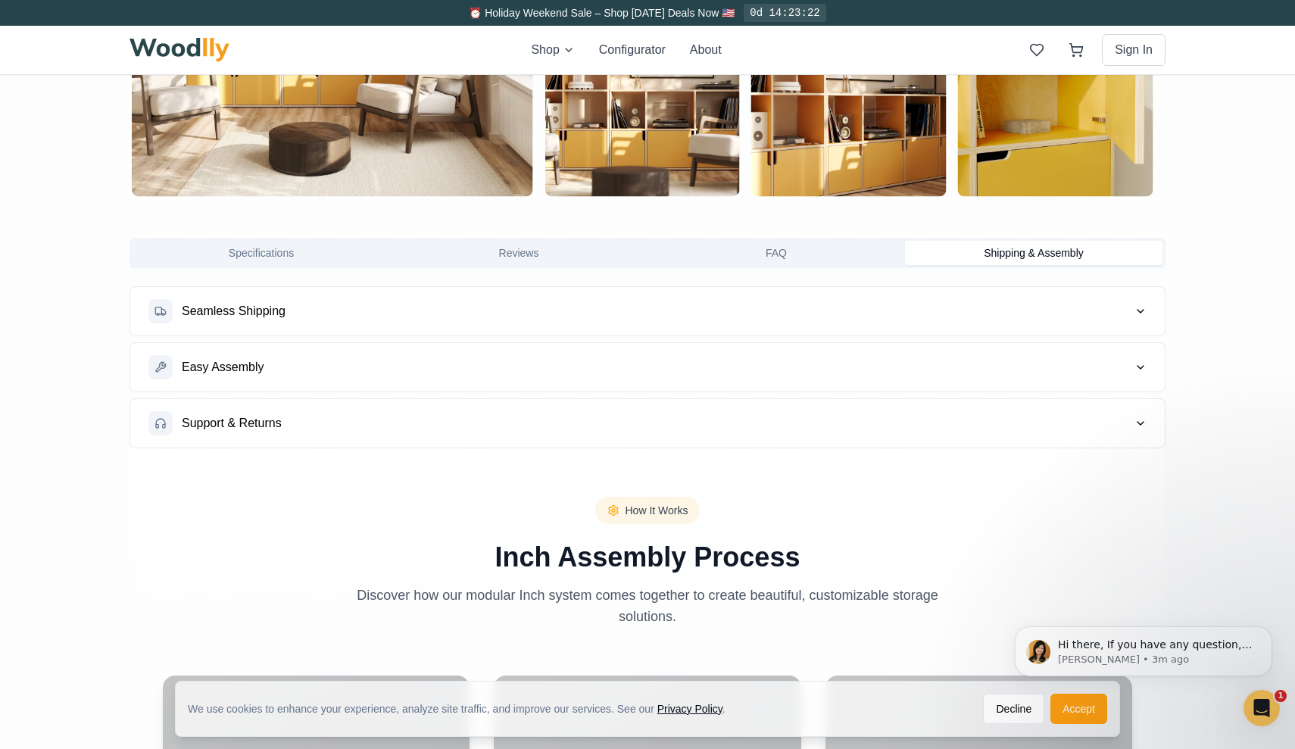
click at [1017, 247] on button "Shipping & Assembly" at bounding box center [1034, 253] width 258 height 24
click at [222, 311] on span "Seamless Shipping" at bounding box center [234, 311] width 104 height 18
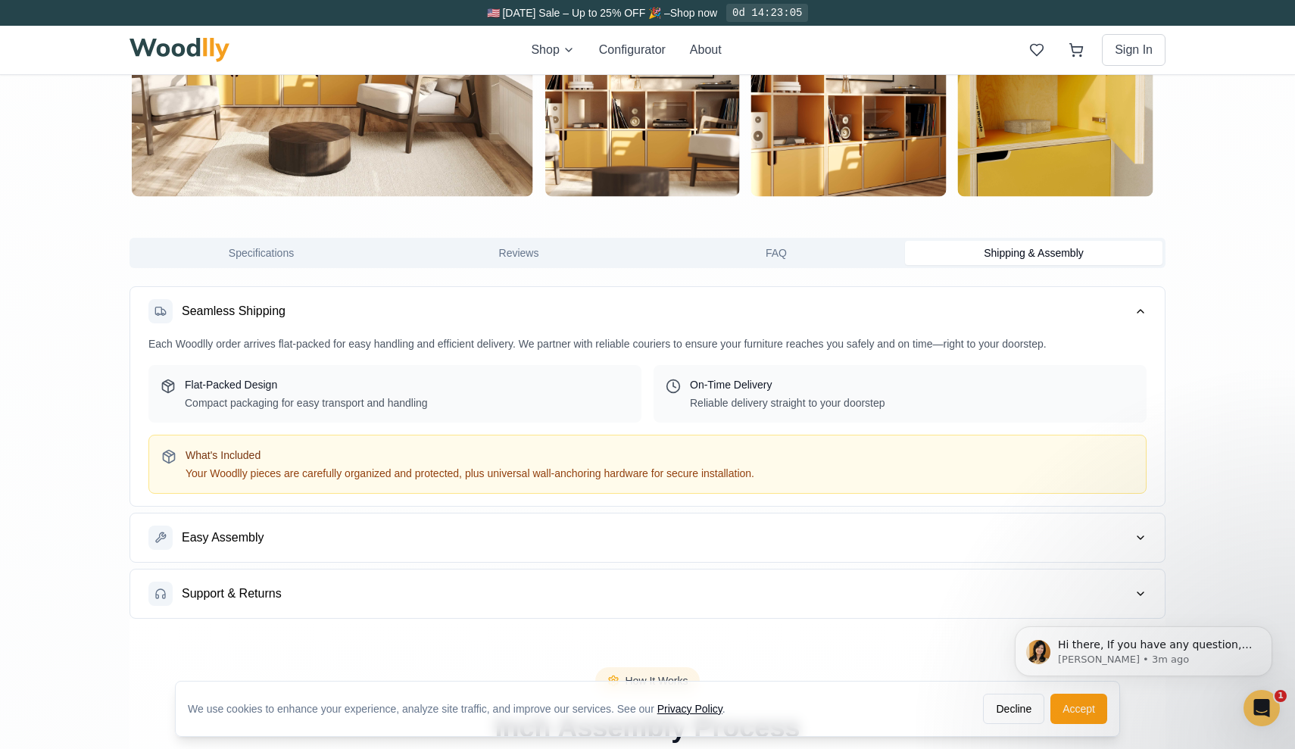
click at [227, 534] on span "Easy Assembly" at bounding box center [223, 538] width 82 height 18
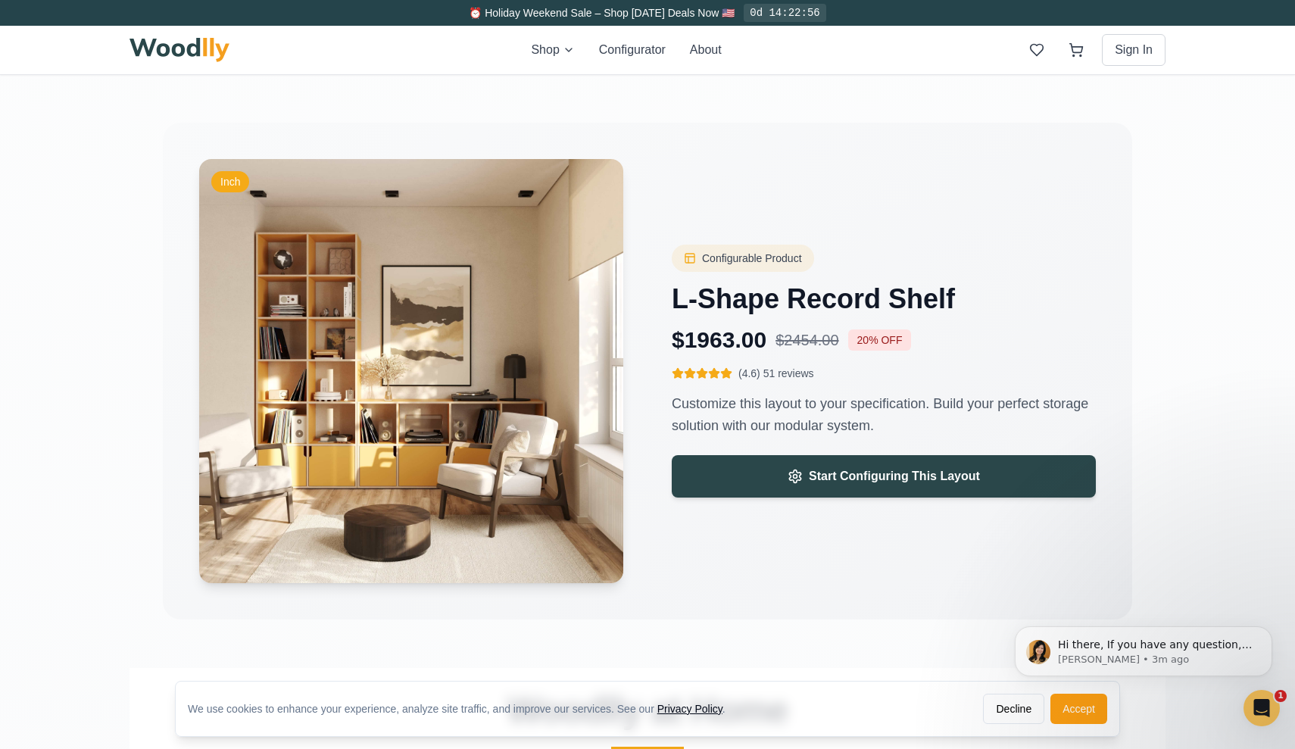
scroll to position [2273, 0]
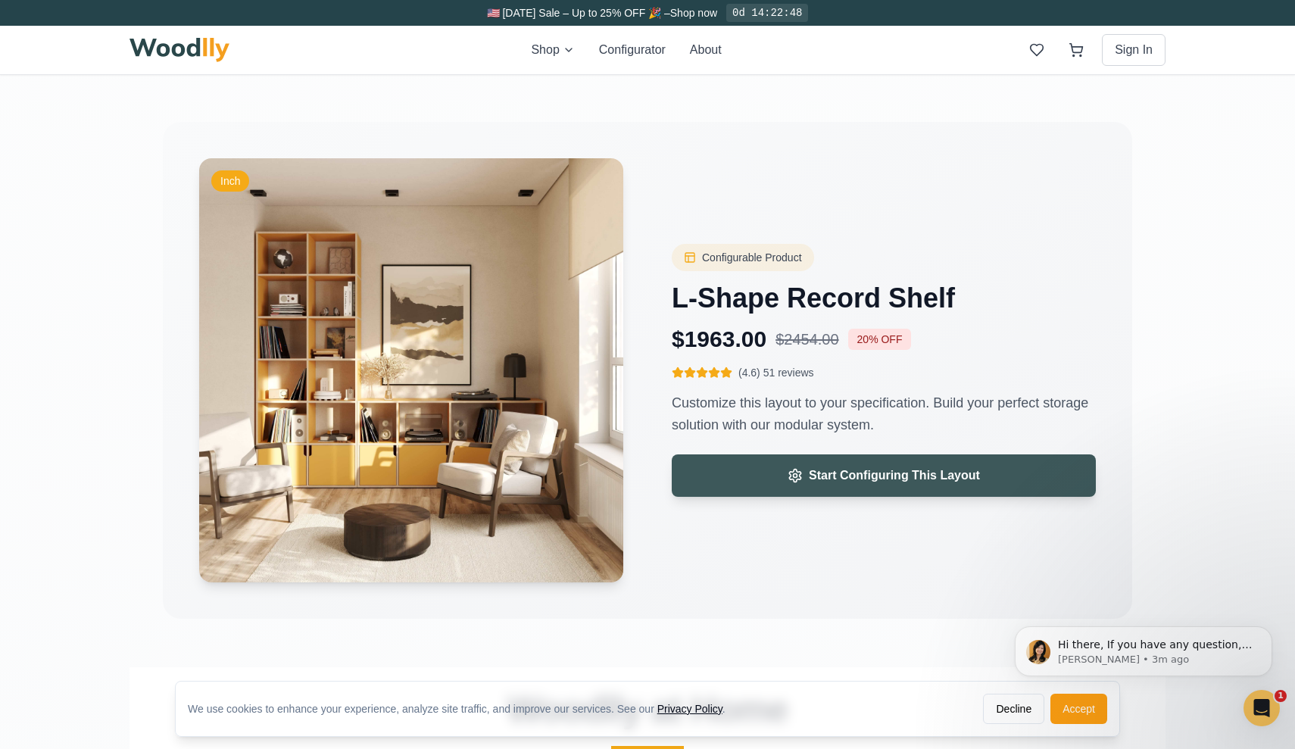
click at [861, 477] on span "Start Configuring This Layout" at bounding box center [894, 476] width 171 height 18
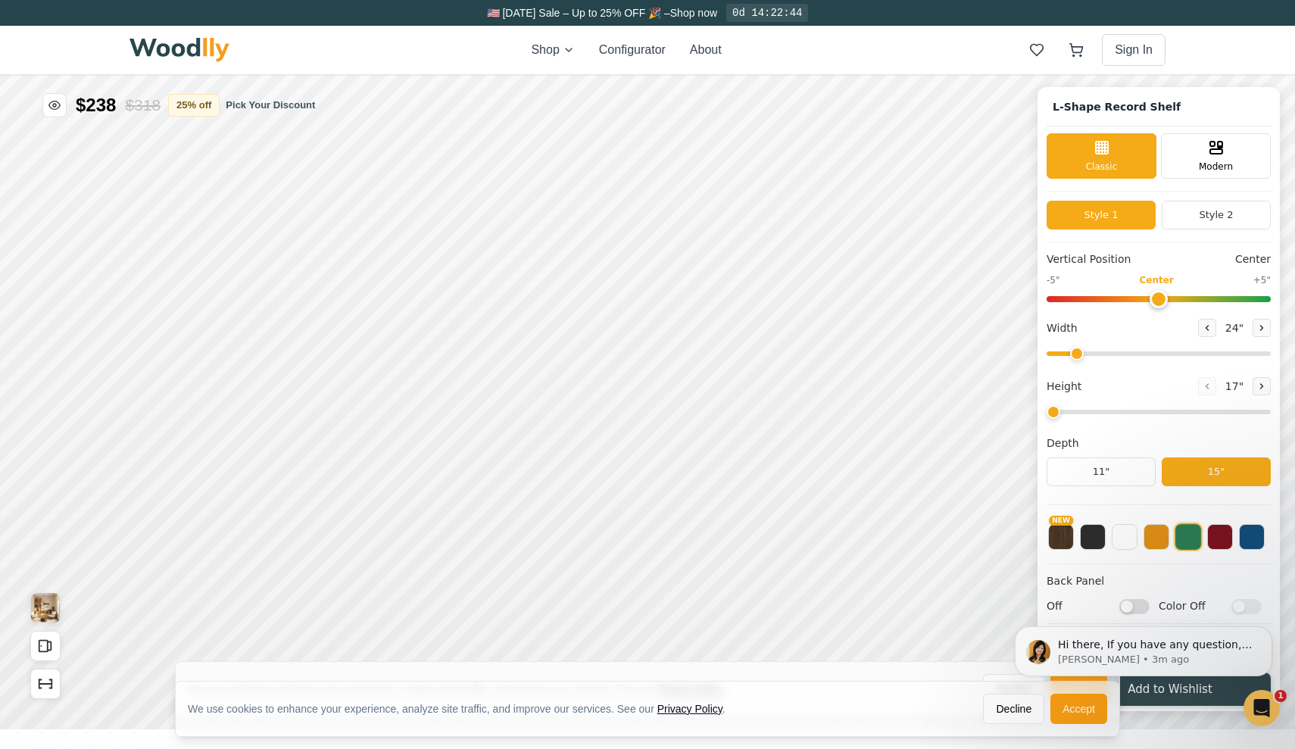
type input "36"
type input "6"
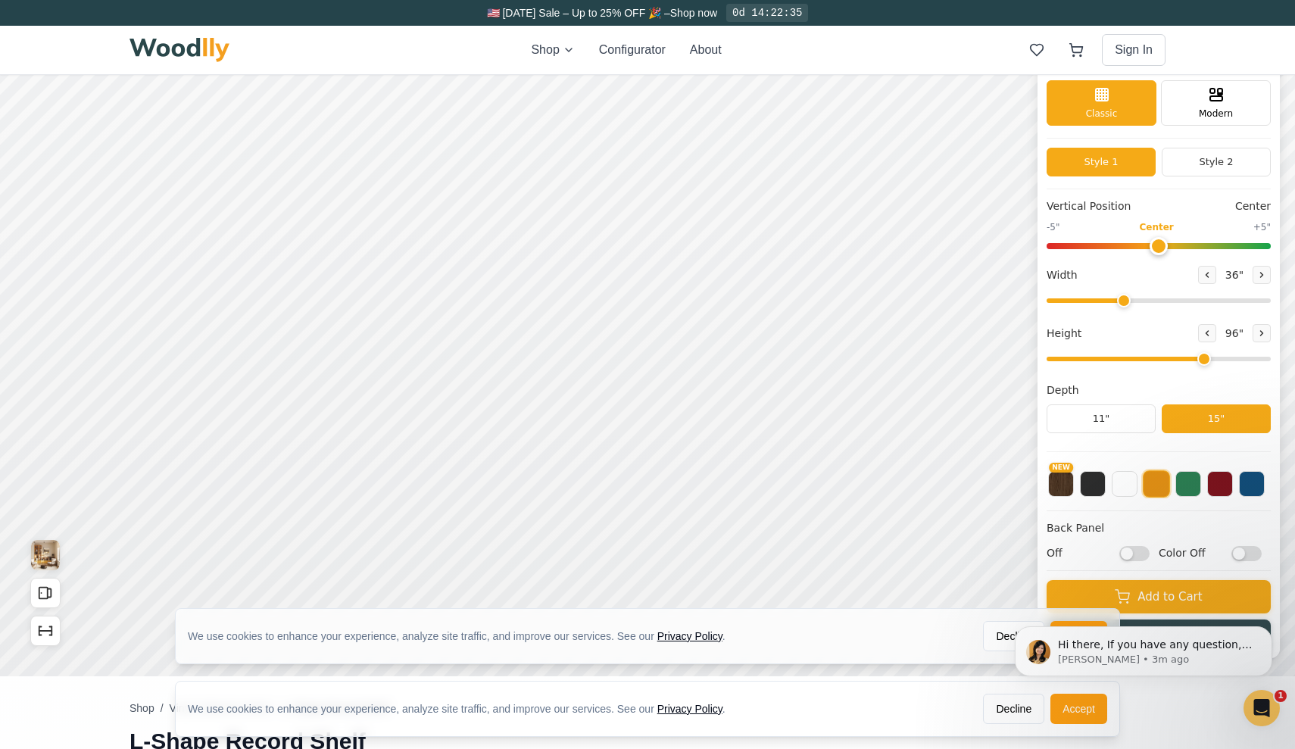
scroll to position [51, 0]
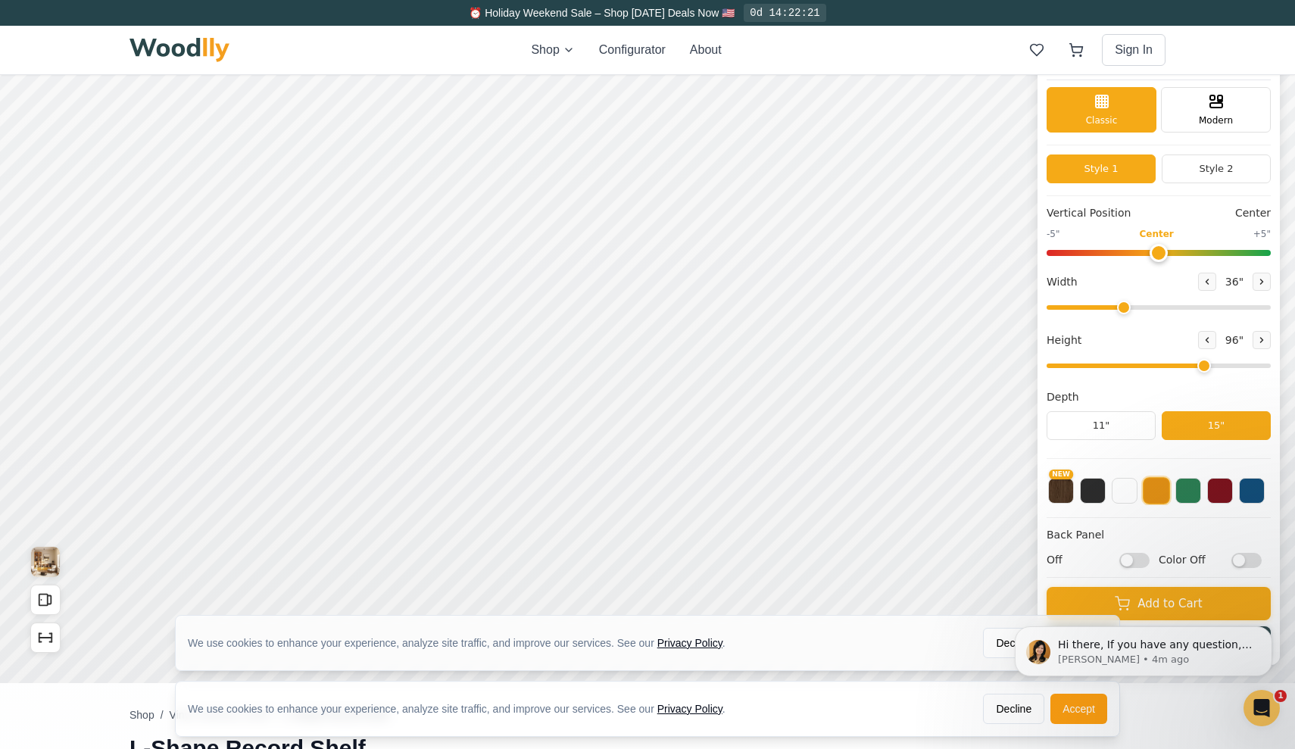
scroll to position [43, 0]
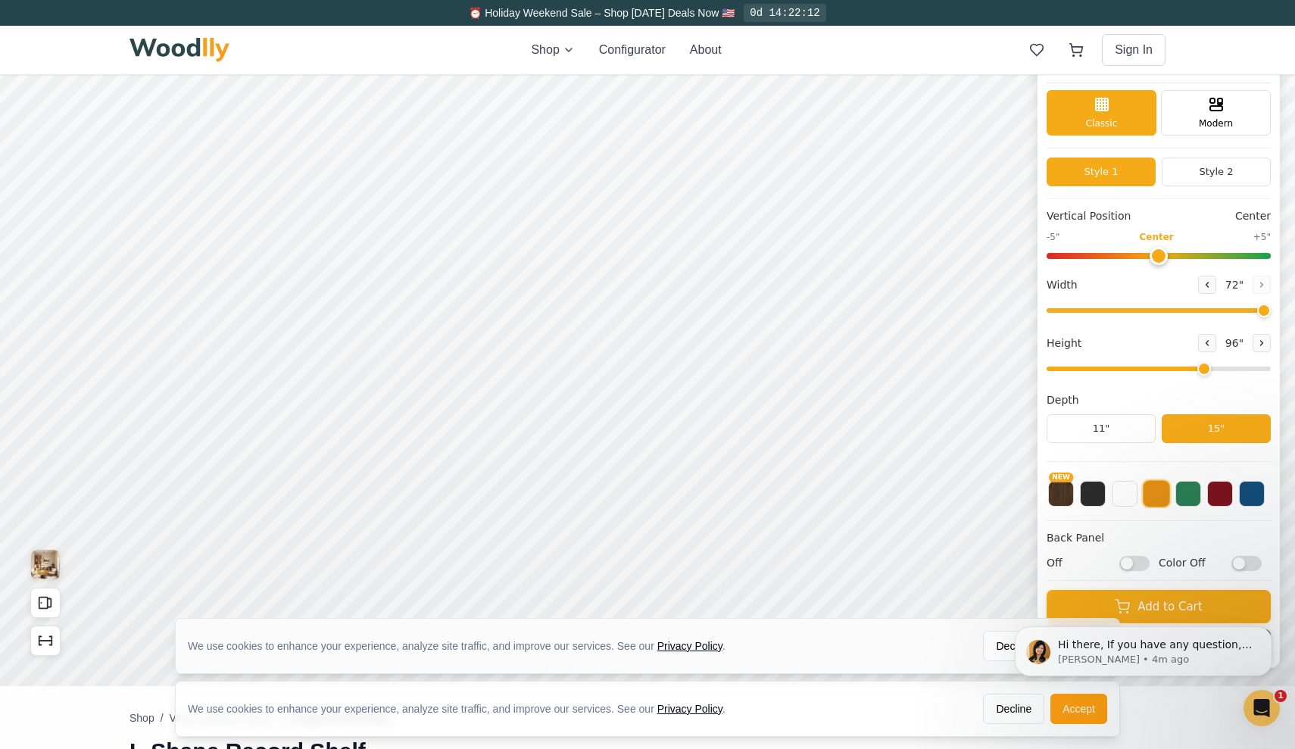
drag, startPoint x: 1119, startPoint y: 309, endPoint x: 1263, endPoint y: 303, distance: 144.1
type input "72"
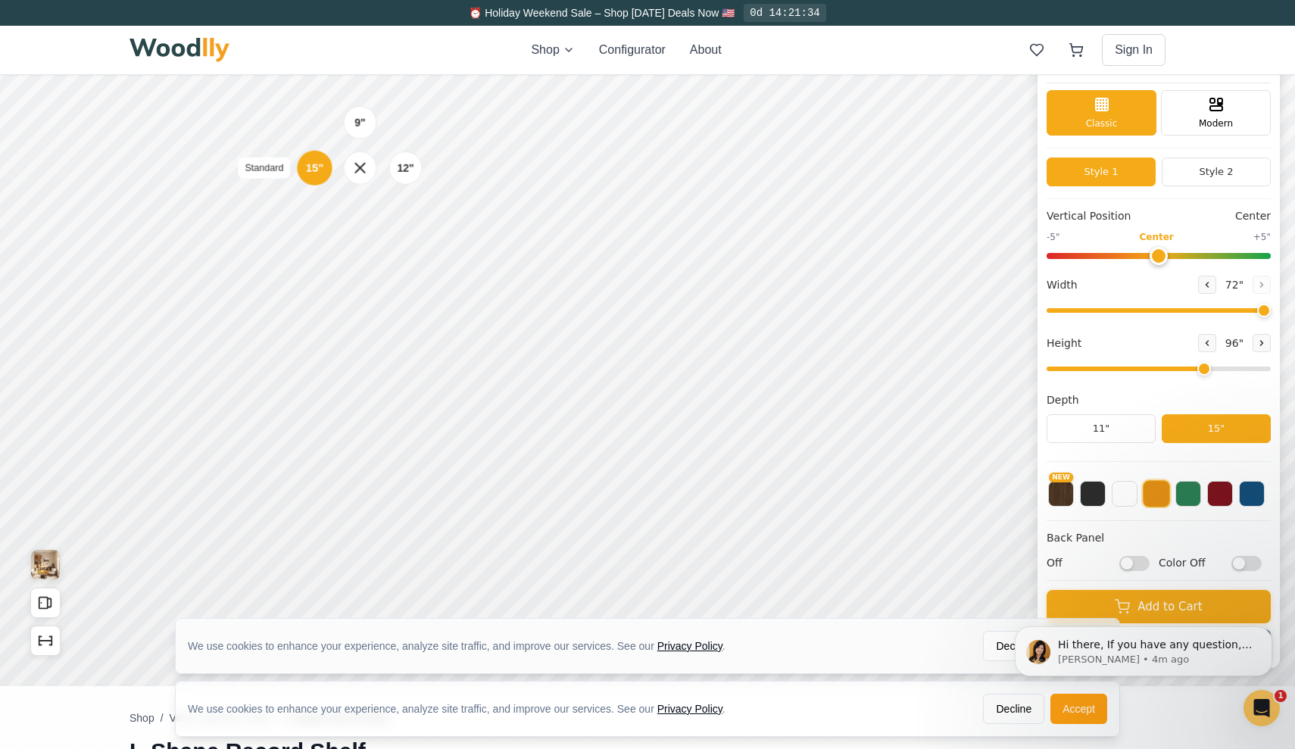
drag, startPoint x: 2414, startPoint y: 1152, endPoint x: 2397, endPoint y: 1148, distance: 17.3
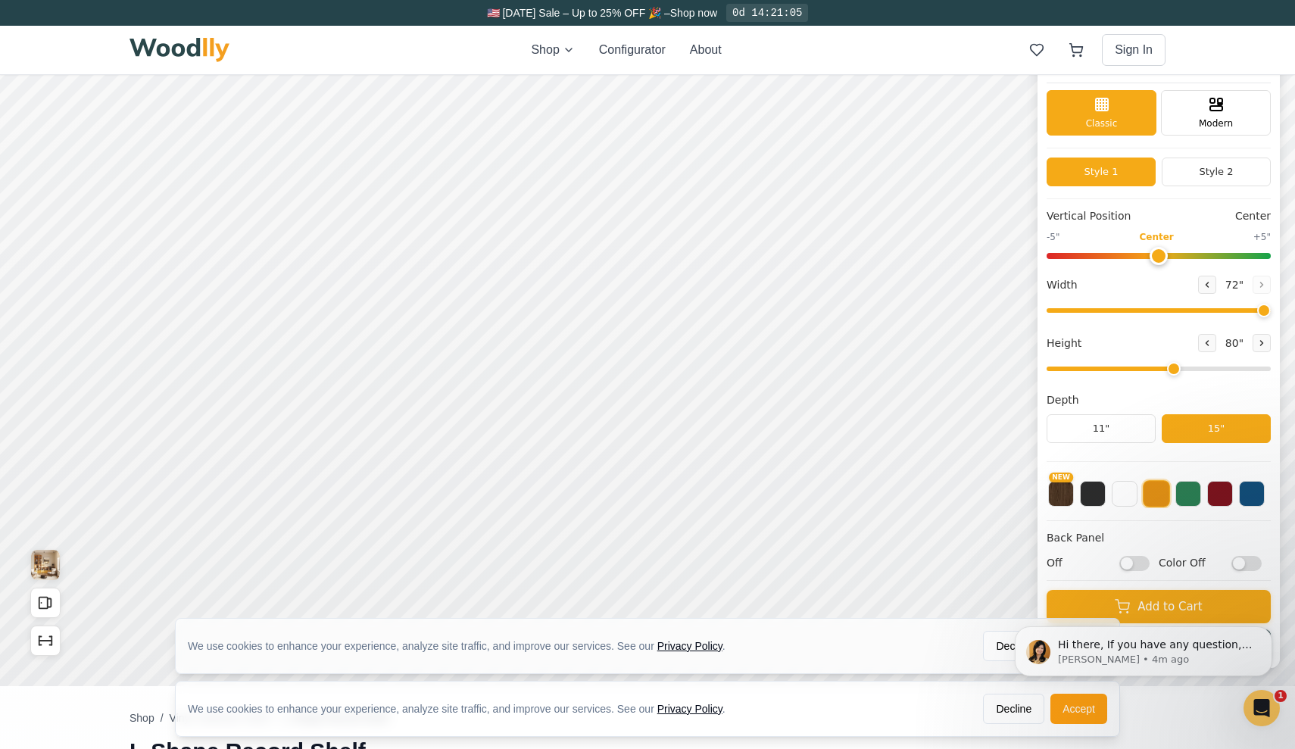
type input "5"
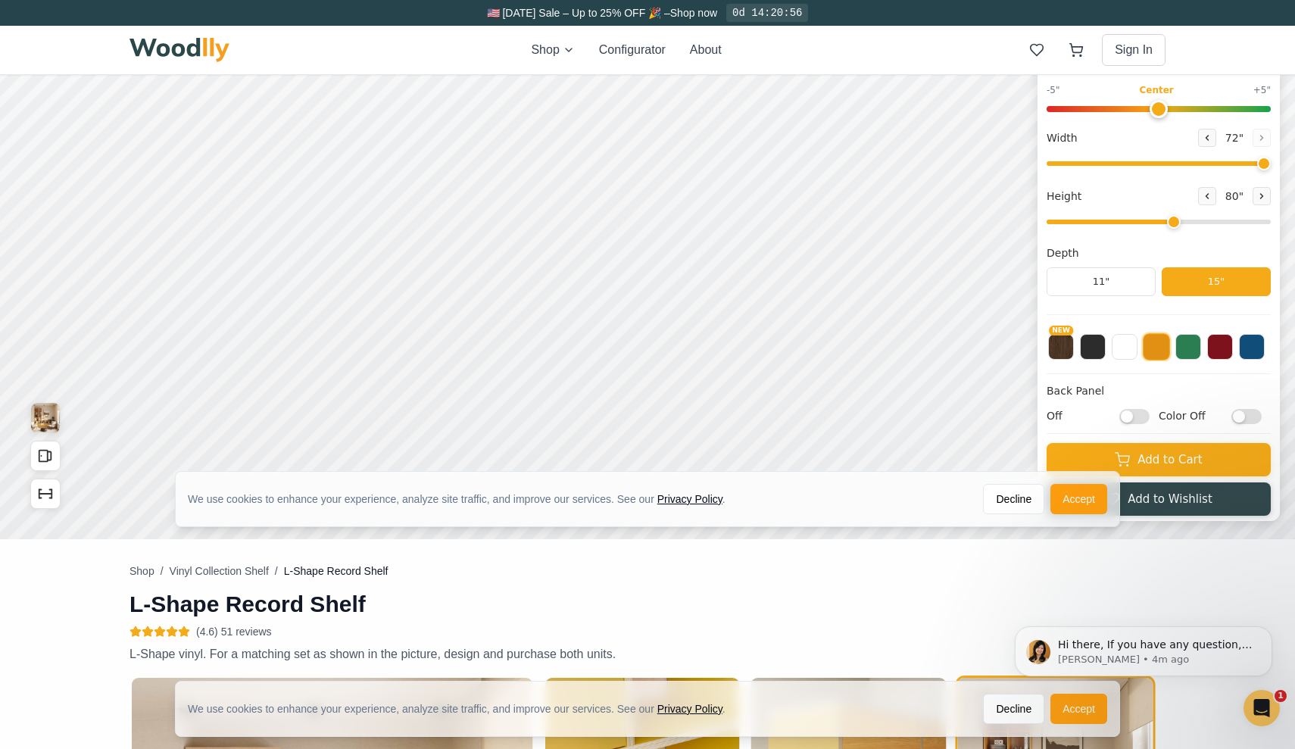
scroll to position [223, 0]
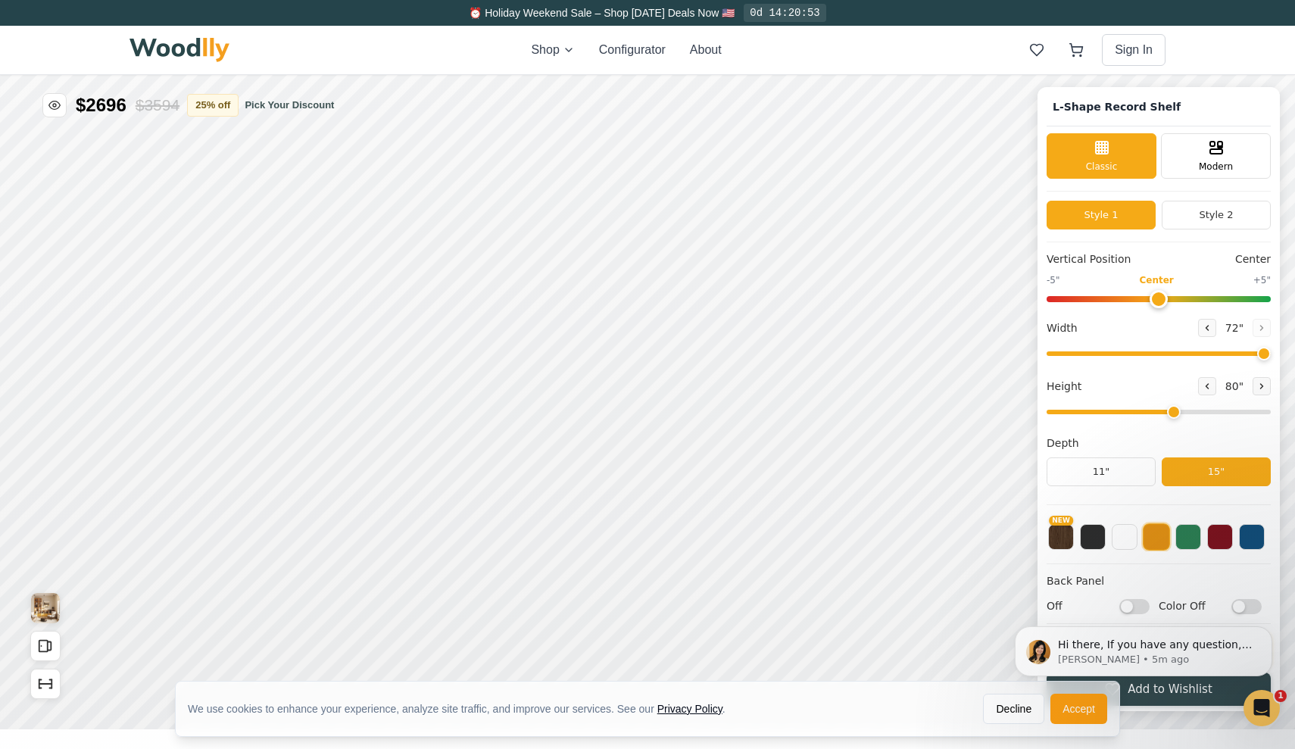
scroll to position [0, 0]
drag, startPoint x: 2507, startPoint y: 432, endPoint x: 2357, endPoint y: 435, distance: 150.0
drag, startPoint x: 1822, startPoint y: 1345, endPoint x: 1914, endPoint y: 1340, distance: 91.8
type input "0"
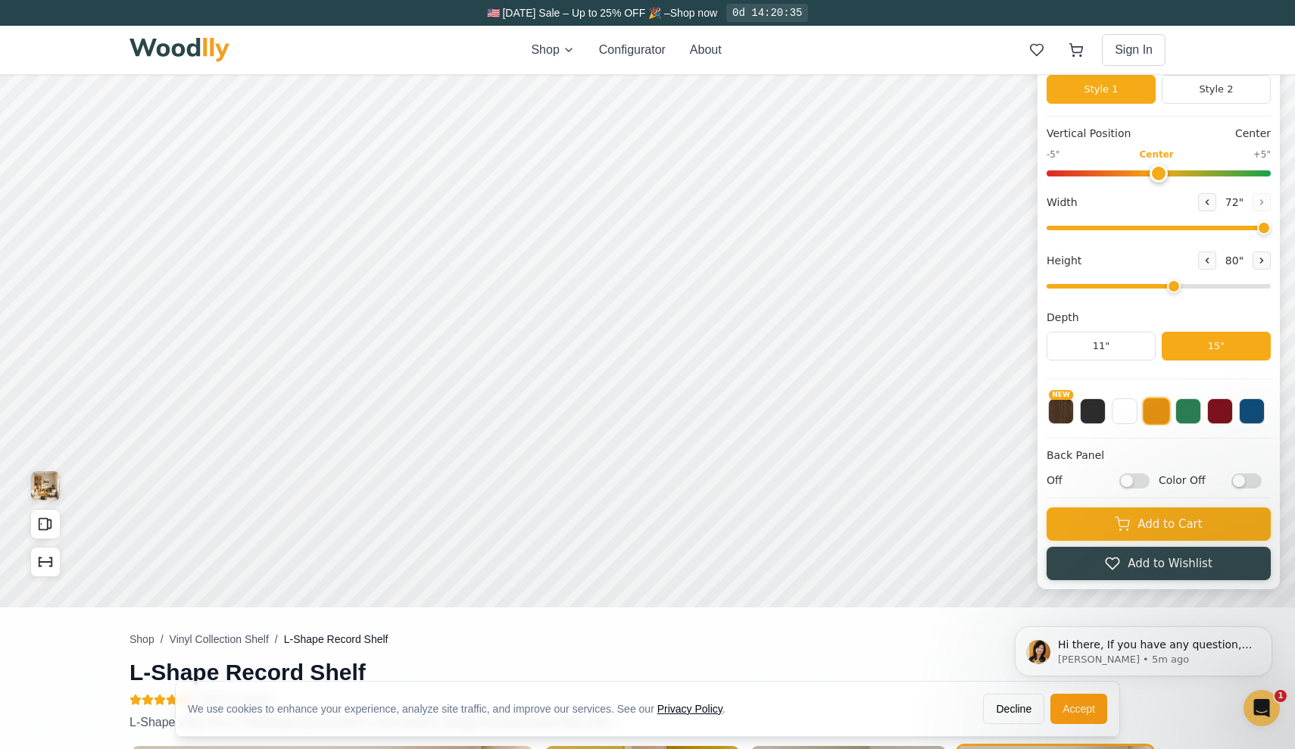
scroll to position [124, 0]
